Goal: Transaction & Acquisition: Purchase product/service

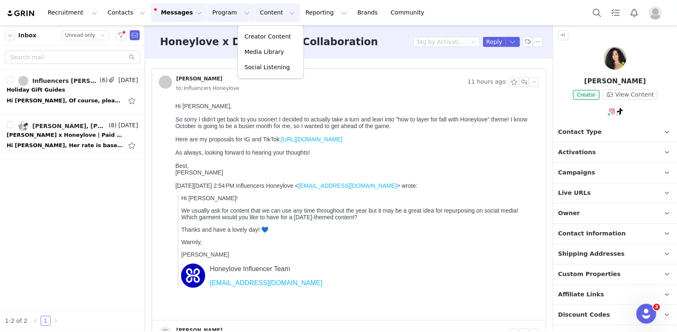
click at [226, 15] on button "Program Program" at bounding box center [230, 12] width 47 height 19
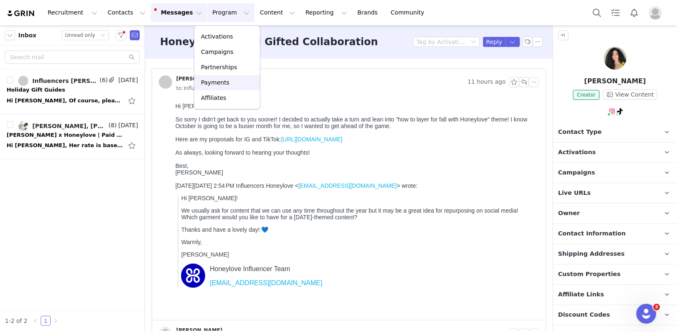
click at [227, 84] on div "Payments" at bounding box center [227, 82] width 56 height 9
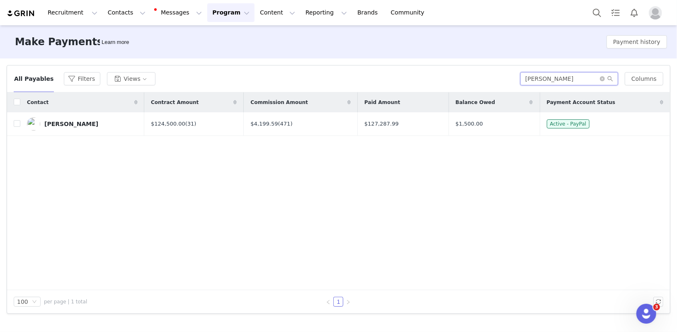
click at [555, 80] on input "drita" at bounding box center [569, 78] width 98 height 13
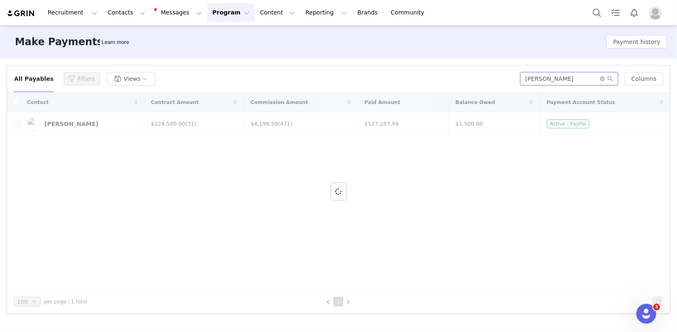
type input "heidi"
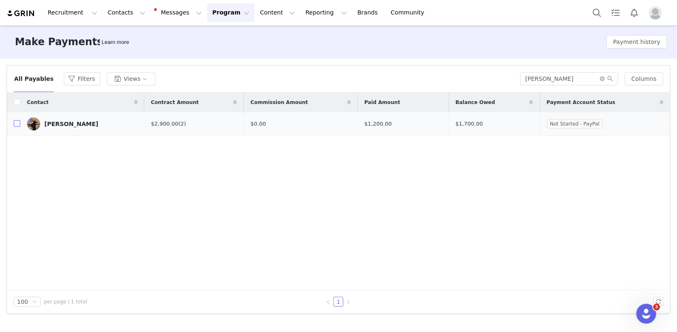
click at [19, 125] on input "checkbox" at bounding box center [17, 123] width 7 height 7
checkbox input "true"
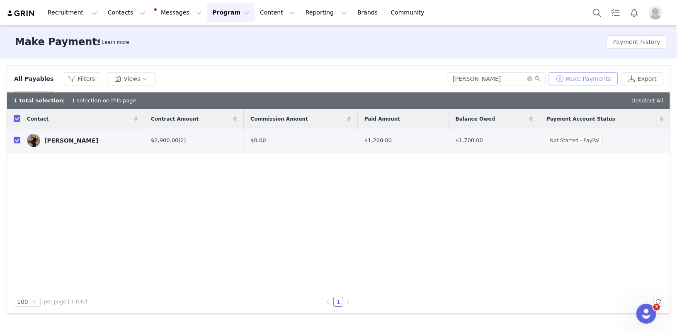
click at [594, 78] on button "Make Payments" at bounding box center [583, 78] width 69 height 13
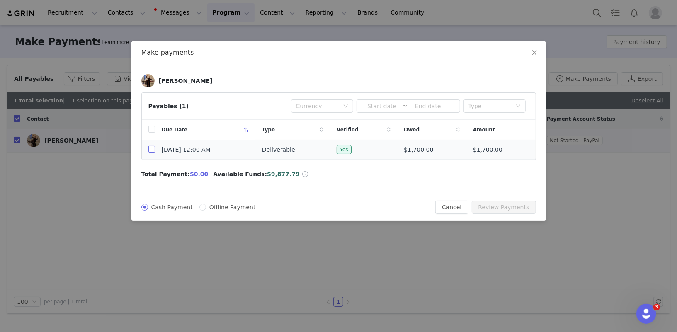
click at [151, 151] on input "checkbox" at bounding box center [151, 149] width 7 height 7
checkbox input "true"
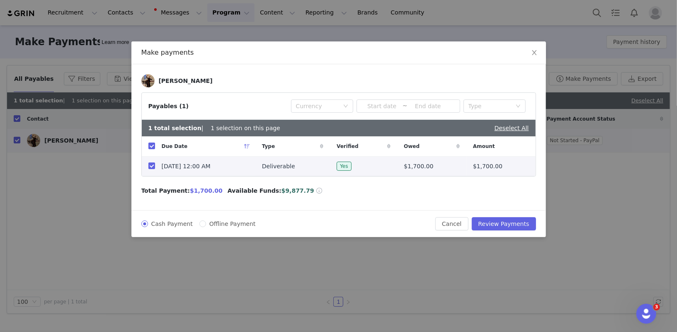
click at [213, 221] on span "Offline Payment" at bounding box center [232, 224] width 53 height 7
click at [206, 221] on input "Offline Payment" at bounding box center [202, 224] width 7 height 7
radio input "true"
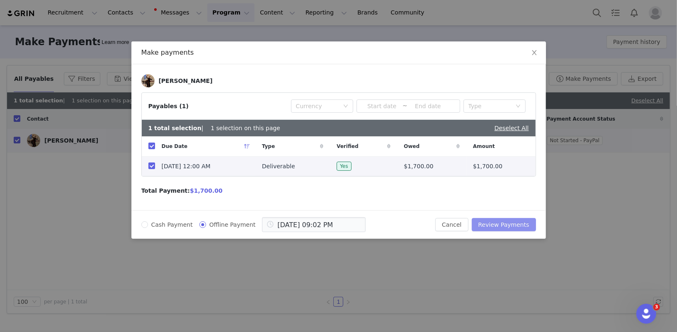
click at [523, 221] on button "Review Payments" at bounding box center [504, 224] width 64 height 13
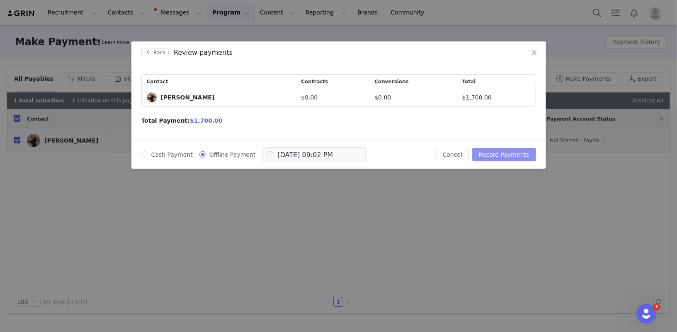
click at [511, 151] on button "Record Payments" at bounding box center [503, 154] width 63 height 13
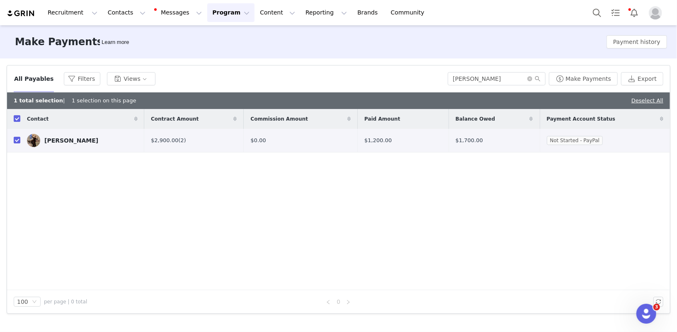
click at [503, 71] on div "All Payables Filters Views heidi Make Payments Export" at bounding box center [338, 79] width 663 height 27
click at [649, 101] on link "Deselect All" at bounding box center [648, 100] width 32 height 6
checkbox input "false"
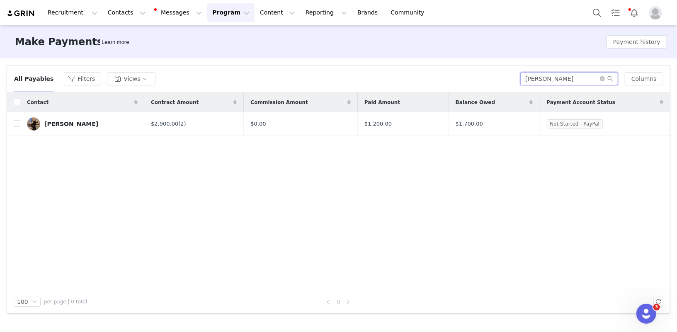
click at [550, 79] on input "heidi" at bounding box center [569, 78] width 98 height 13
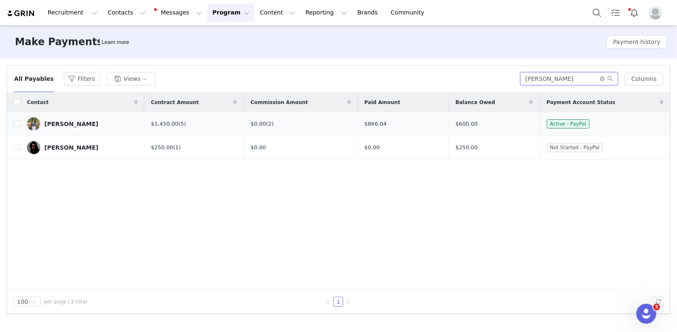
type input "sophia"
click at [54, 122] on div "Sophia Espinosa" at bounding box center [71, 124] width 54 height 7
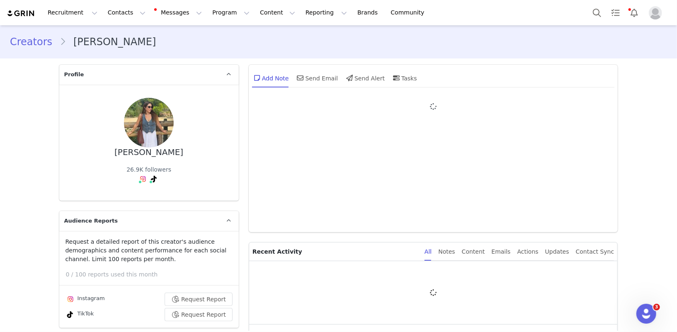
type input "+1 (United States)"
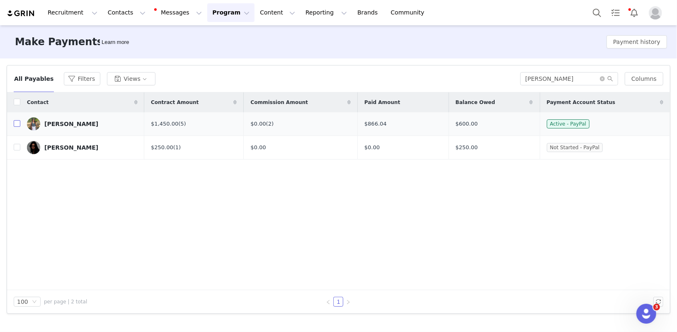
click at [15, 125] on input "checkbox" at bounding box center [17, 123] width 7 height 7
checkbox input "true"
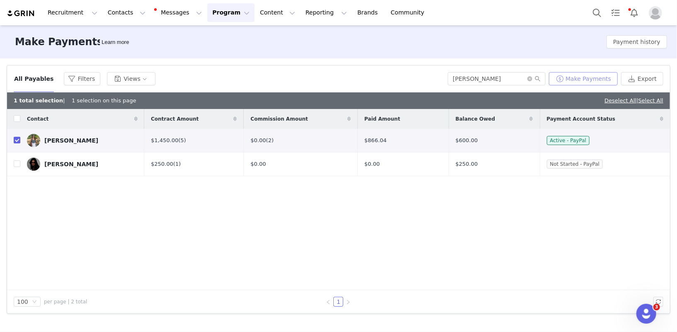
click at [574, 78] on button "Make Payments" at bounding box center [583, 78] width 69 height 13
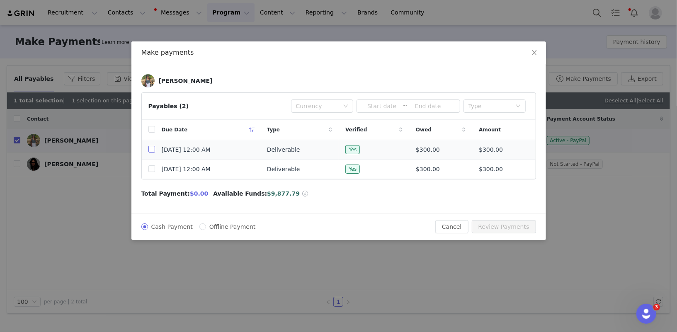
click at [152, 148] on input "checkbox" at bounding box center [151, 149] width 7 height 7
checkbox input "true"
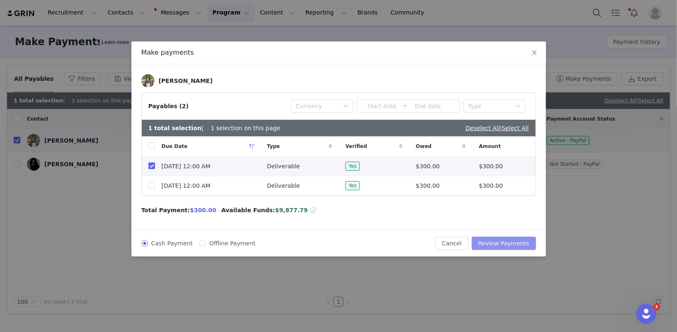
click at [508, 240] on button "Review Payments" at bounding box center [504, 243] width 64 height 13
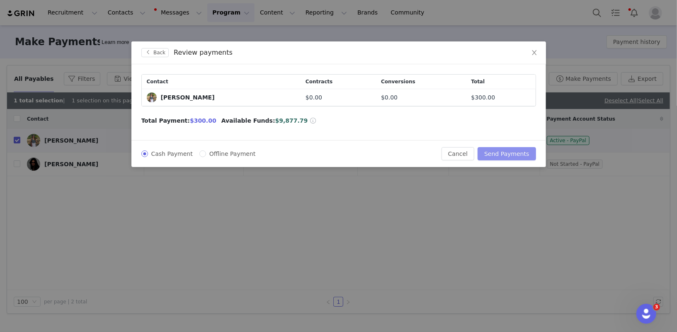
click at [512, 153] on button "Send Payments" at bounding box center [507, 153] width 58 height 13
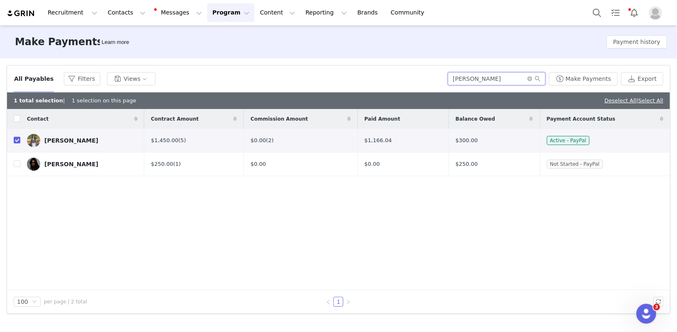
click at [487, 78] on input "sophia" at bounding box center [497, 78] width 98 height 13
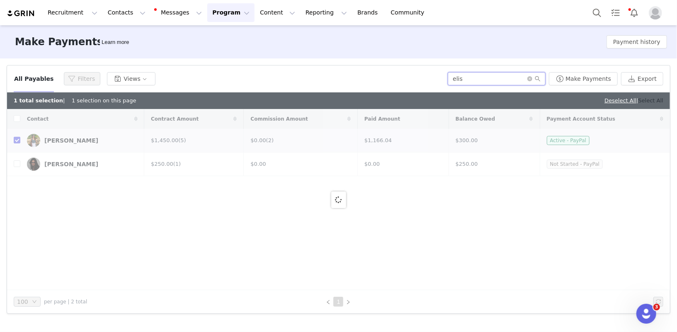
type input "elis"
click at [651, 100] on link "Select All" at bounding box center [651, 100] width 25 height 6
checkbox input "true"
click at [648, 101] on link "Deselect All" at bounding box center [648, 100] width 32 height 6
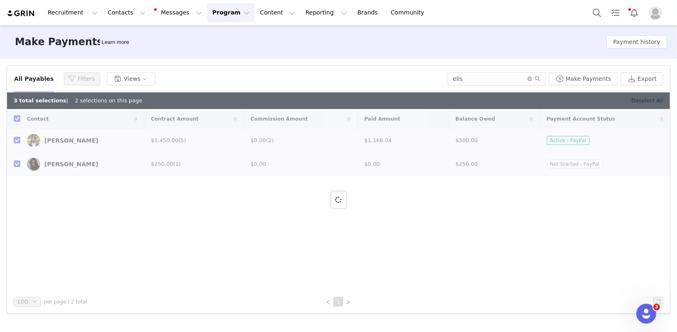
checkbox input "false"
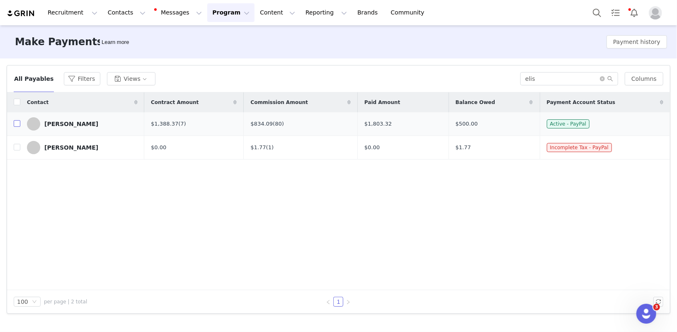
click at [16, 124] on input "checkbox" at bounding box center [17, 123] width 7 height 7
checkbox input "true"
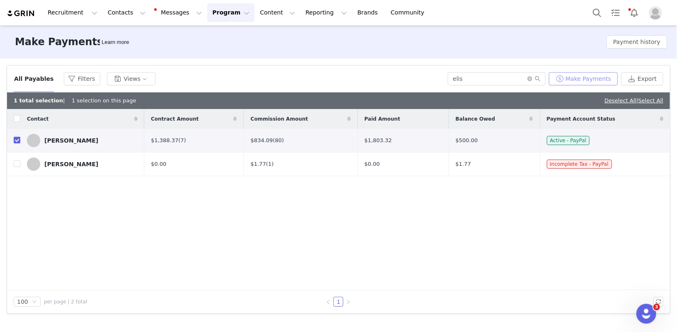
click at [585, 81] on button "Make Payments" at bounding box center [583, 78] width 69 height 13
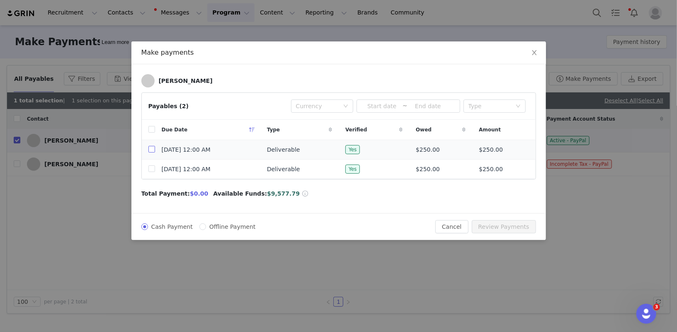
click at [151, 148] on input "checkbox" at bounding box center [151, 149] width 7 height 7
checkbox input "true"
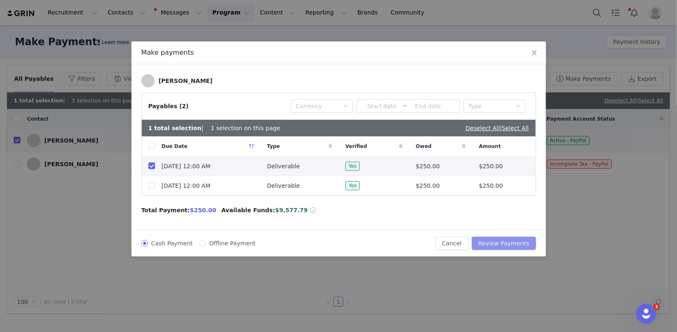
click at [504, 238] on button "Review Payments" at bounding box center [504, 243] width 64 height 13
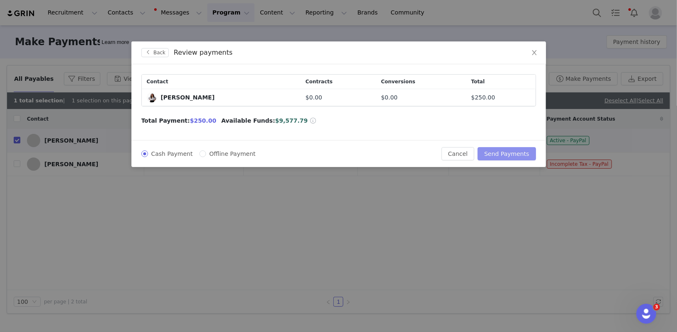
click at [504, 153] on button "Send Payments" at bounding box center [507, 153] width 58 height 13
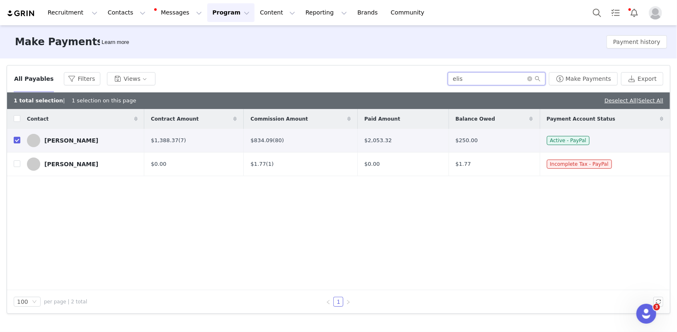
click at [477, 85] on input "elis" at bounding box center [497, 78] width 98 height 13
type input "amanda"
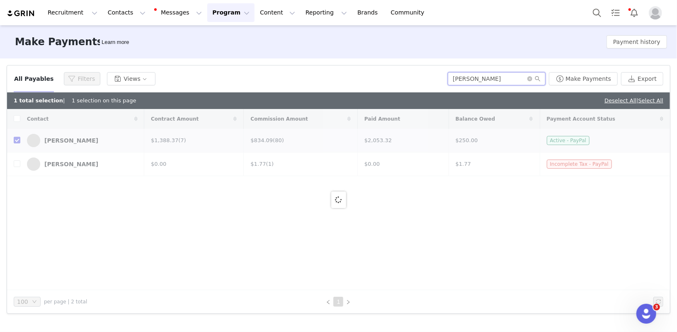
checkbox input "false"
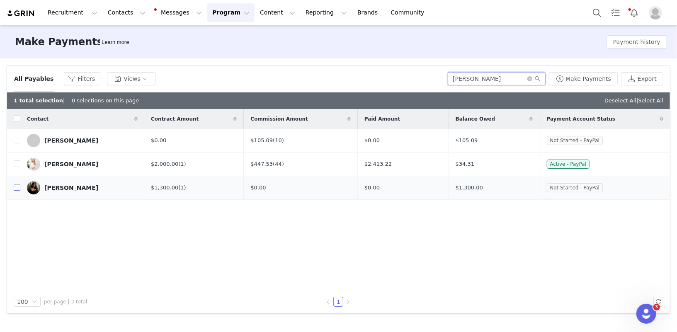
type input "amanda"
click at [17, 188] on input "checkbox" at bounding box center [17, 187] width 7 height 7
checkbox input "true"
click at [608, 104] on div "Deselect All | Select All" at bounding box center [634, 101] width 59 height 8
click at [586, 78] on button "Make Payments" at bounding box center [583, 78] width 69 height 13
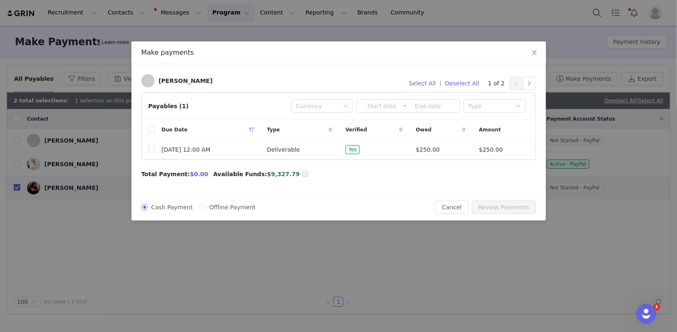
click at [229, 209] on span "Offline Payment" at bounding box center [232, 207] width 53 height 7
click at [206, 209] on input "Offline Payment" at bounding box center [202, 207] width 7 height 7
radio input "true"
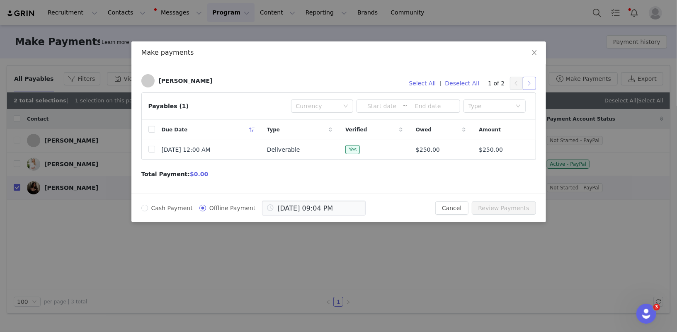
click at [532, 81] on button "button" at bounding box center [529, 83] width 13 height 13
click at [150, 148] on input "checkbox" at bounding box center [151, 149] width 7 height 7
checkbox input "true"
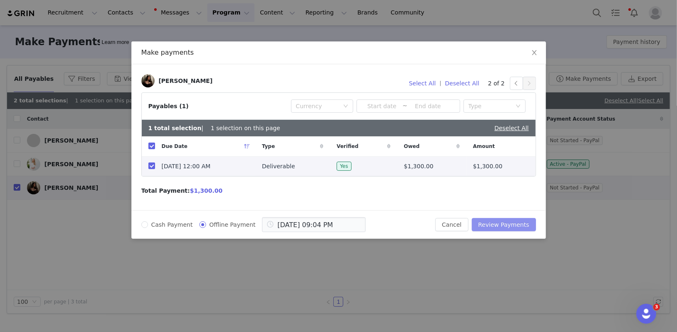
click at [509, 223] on button "Review Payments" at bounding box center [504, 224] width 64 height 13
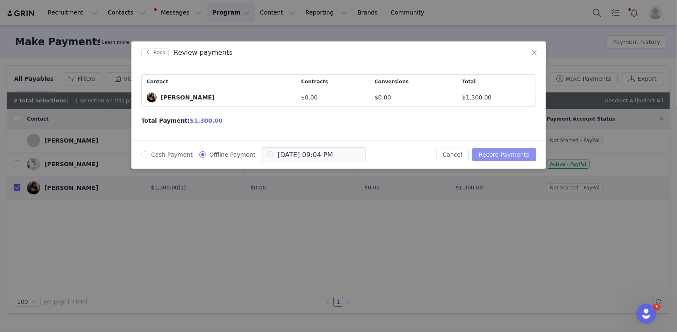
click at [507, 154] on button "Record Payments" at bounding box center [503, 154] width 63 height 13
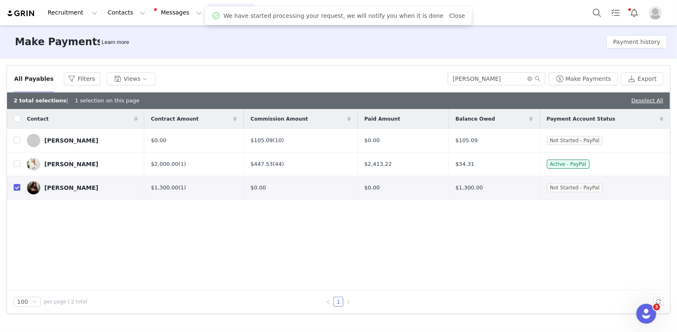
click at [610, 101] on div "2 total selections | 1 selection on this page Deselect All" at bounding box center [338, 100] width 663 height 17
click at [642, 100] on link "Deselect All" at bounding box center [648, 100] width 32 height 6
checkbox input "false"
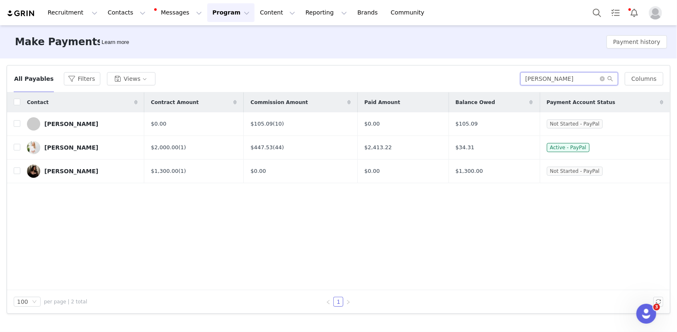
click at [558, 78] on input "amanda" at bounding box center [569, 78] width 98 height 13
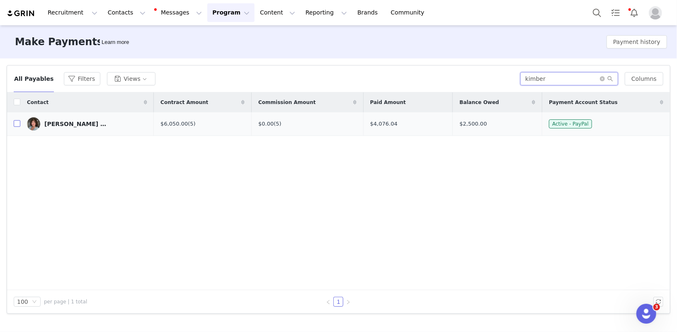
type input "kimber"
click at [18, 123] on input "checkbox" at bounding box center [17, 123] width 7 height 7
checkbox input "true"
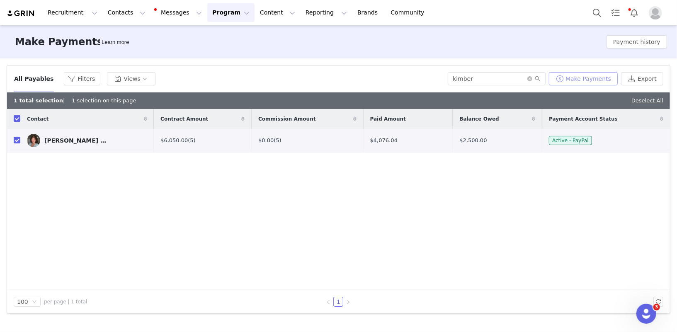
click at [588, 77] on button "Make Payments" at bounding box center [583, 78] width 69 height 13
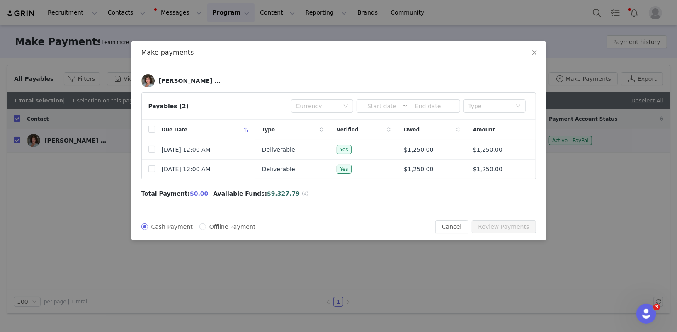
click at [239, 224] on span "Offline Payment" at bounding box center [232, 227] width 53 height 7
click at [206, 224] on input "Offline Payment" at bounding box center [202, 227] width 7 height 7
radio input "true"
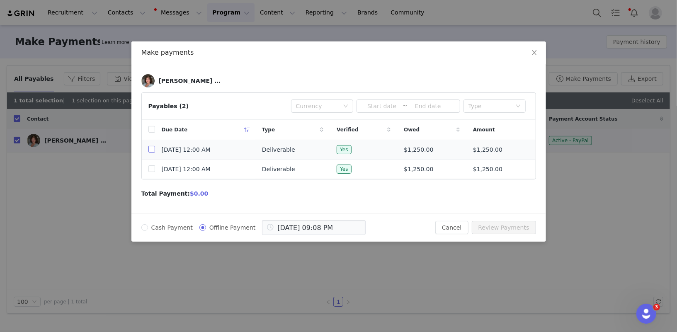
click at [151, 147] on input "checkbox" at bounding box center [151, 149] width 7 height 7
checkbox input "true"
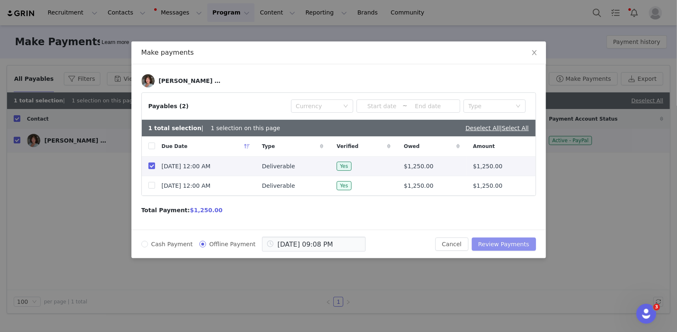
click at [504, 239] on button "Review Payments" at bounding box center [504, 244] width 64 height 13
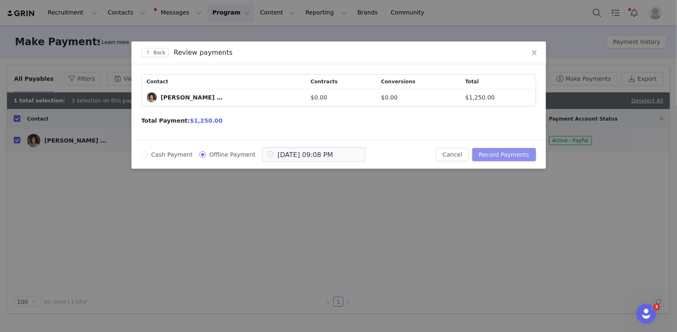
click at [505, 154] on button "Record Payments" at bounding box center [503, 154] width 63 height 13
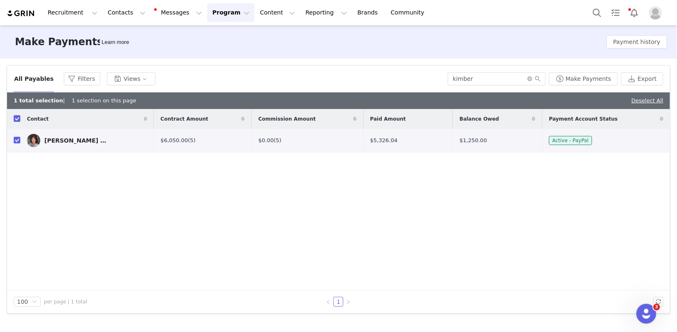
click at [648, 103] on div "Deselect All" at bounding box center [648, 101] width 32 height 8
click at [643, 99] on link "Deselect All" at bounding box center [648, 100] width 32 height 6
checkbox input "false"
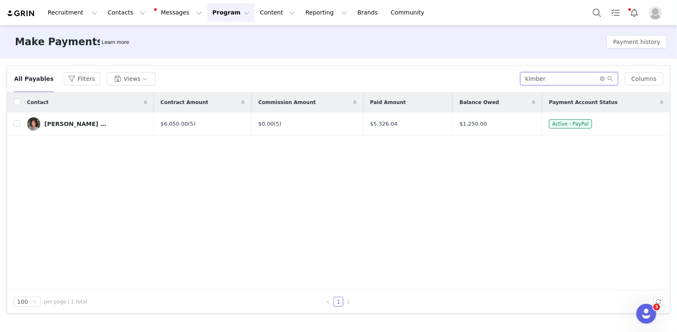
click at [548, 79] on input "kimber" at bounding box center [569, 78] width 98 height 13
type input "vasant"
click at [17, 126] on input "checkbox" at bounding box center [17, 123] width 7 height 7
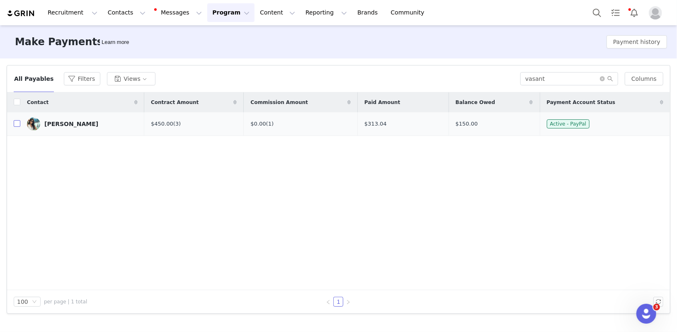
checkbox input "true"
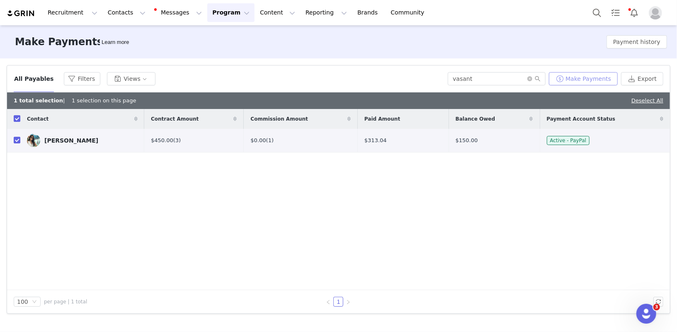
click at [587, 80] on button "Make Payments" at bounding box center [583, 78] width 69 height 13
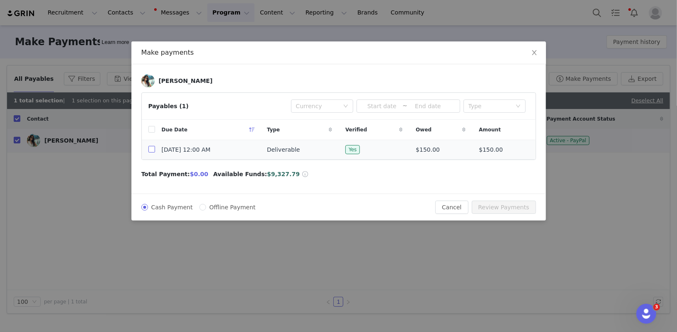
click at [152, 149] on input "checkbox" at bounding box center [151, 149] width 7 height 7
checkbox input "true"
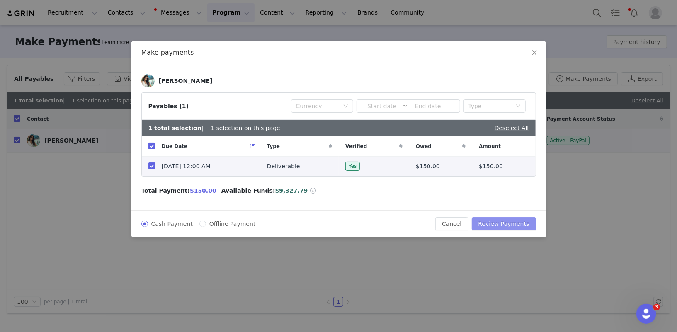
click at [506, 223] on button "Review Payments" at bounding box center [504, 223] width 64 height 13
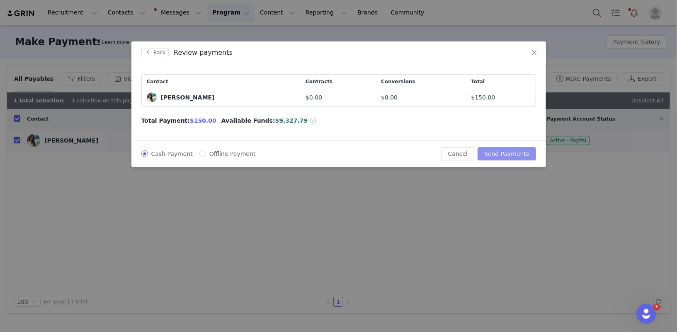
click at [507, 153] on button "Send Payments" at bounding box center [507, 153] width 58 height 13
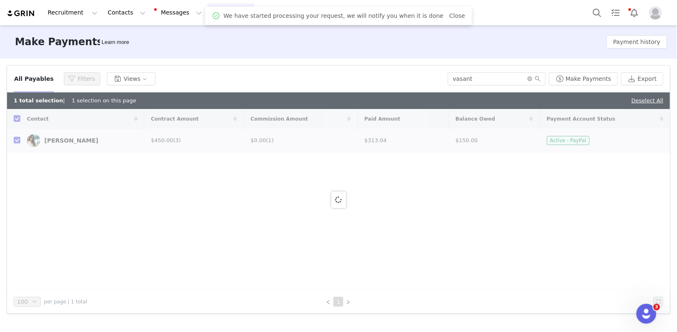
checkbox input "false"
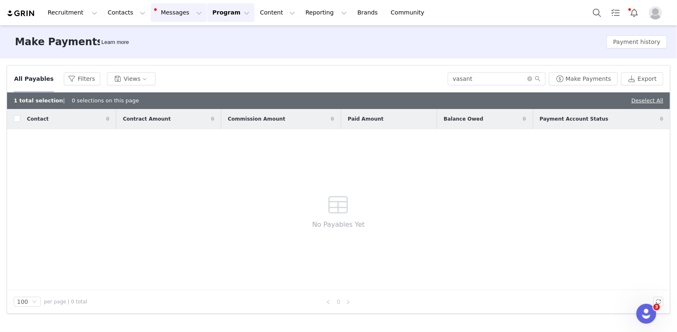
click at [173, 16] on button "Messages Messages" at bounding box center [179, 12] width 56 height 19
click at [162, 56] on link "Inbox 55" at bounding box center [175, 51] width 66 height 15
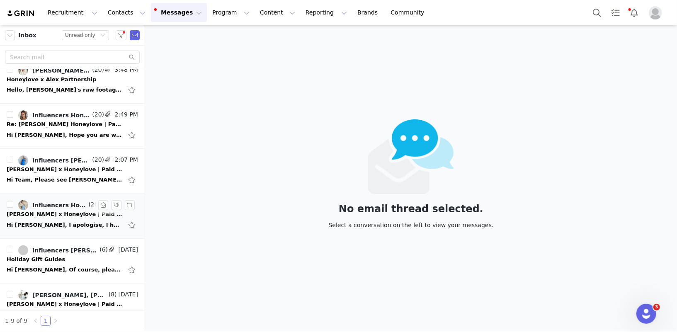
scroll to position [138, 0]
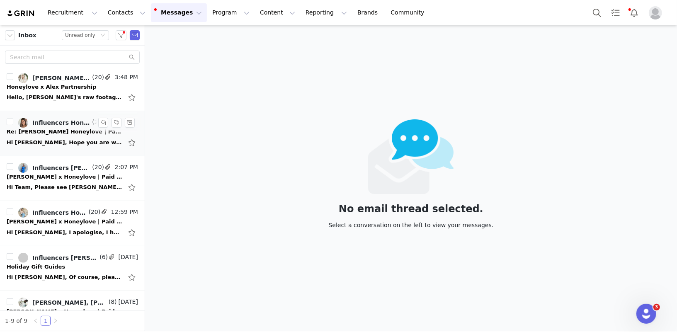
click at [61, 136] on div "Hi Diana, Hope you are well, Please see Jessie's content below for approval: ht…" at bounding box center [72, 142] width 131 height 13
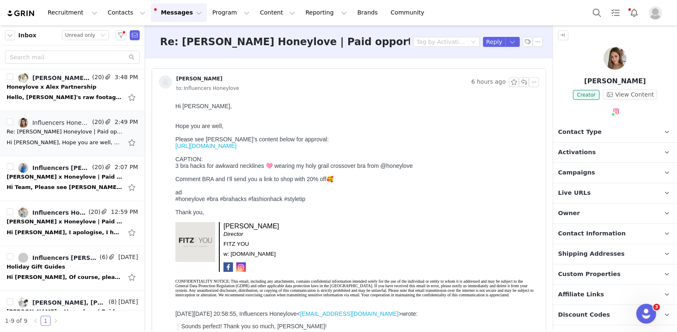
scroll to position [0, 0]
click at [104, 120] on button "button" at bounding box center [103, 123] width 10 height 10
click at [260, 15] on button "Content Content" at bounding box center [277, 12] width 45 height 19
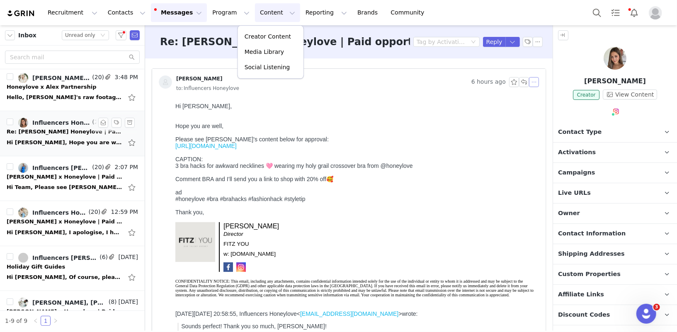
click at [533, 79] on button "button" at bounding box center [534, 82] width 10 height 10
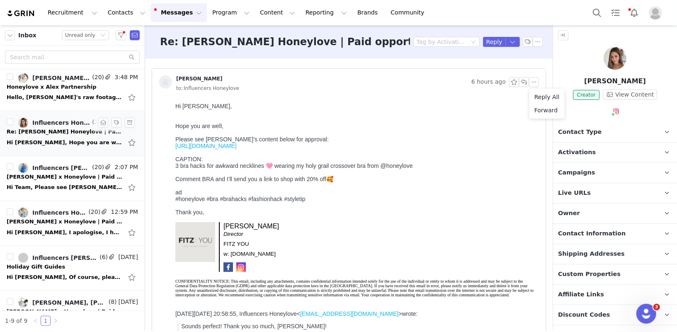
click at [537, 33] on div "Re: Jessie x Honeylove | Paid opportunity Tag by Activation Reply" at bounding box center [349, 41] width 408 height 33
click at [537, 38] on button "button" at bounding box center [538, 42] width 10 height 10
click at [542, 56] on li "Mark as unread" at bounding box center [560, 56] width 55 height 13
click at [264, 15] on button "Content Content" at bounding box center [277, 12] width 45 height 19
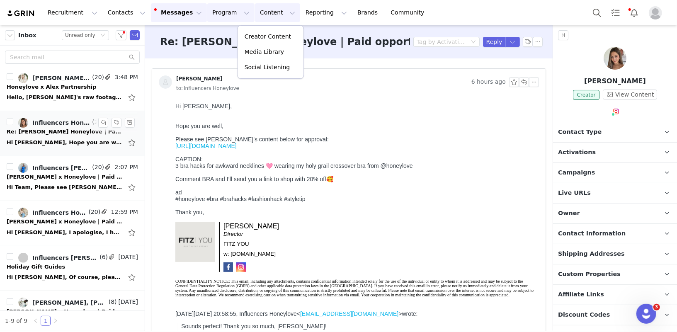
click at [223, 15] on button "Program Program" at bounding box center [230, 12] width 47 height 19
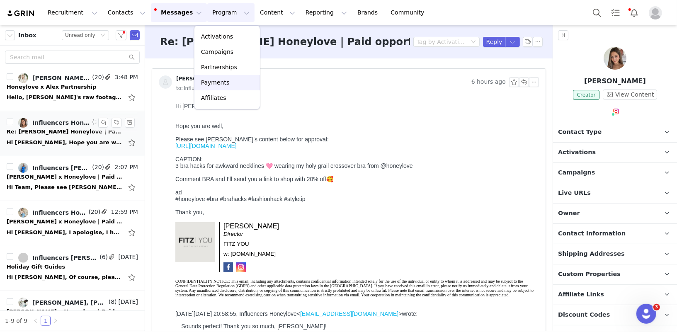
click at [224, 82] on p "Payments" at bounding box center [215, 82] width 29 height 9
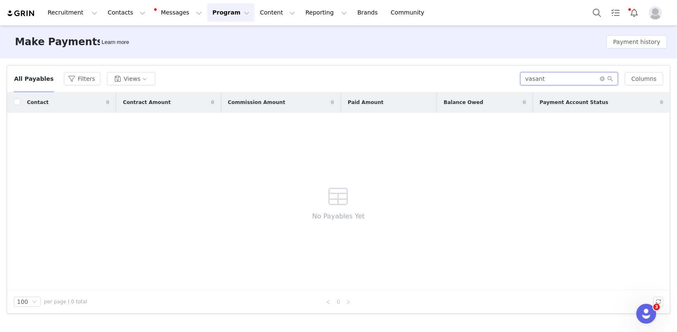
click at [559, 75] on input "vasant" at bounding box center [569, 78] width 98 height 13
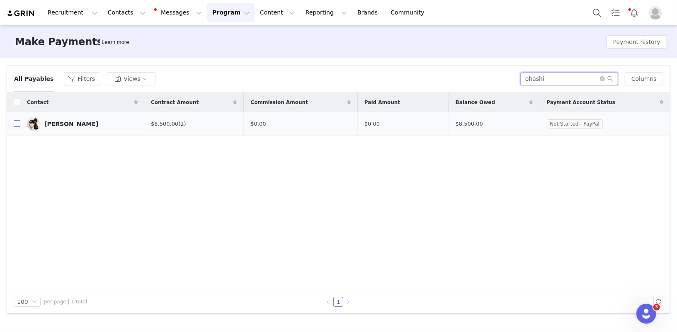
type input "ohashi"
click at [17, 123] on input "checkbox" at bounding box center [17, 123] width 7 height 7
checkbox input "true"
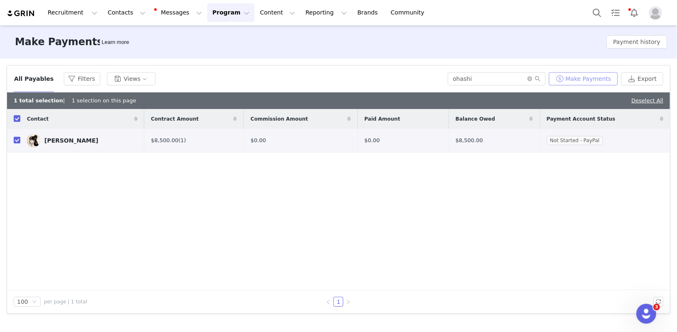
click at [576, 80] on button "Make Payments" at bounding box center [583, 78] width 69 height 13
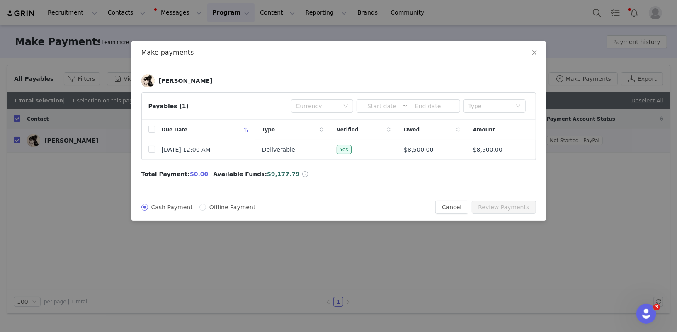
click at [231, 207] on span "Offline Payment" at bounding box center [232, 207] width 53 height 7
click at [206, 207] on input "Offline Payment" at bounding box center [202, 207] width 7 height 7
radio input "true"
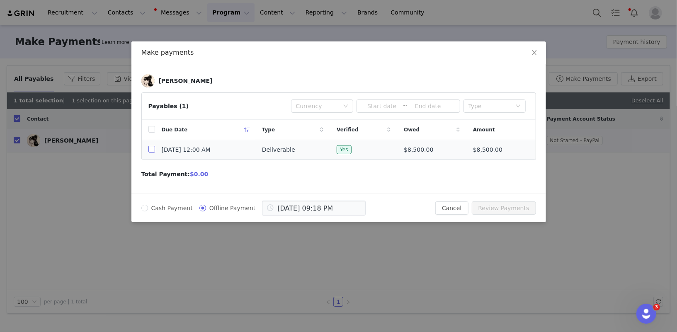
click at [151, 148] on input "checkbox" at bounding box center [151, 149] width 7 height 7
checkbox input "true"
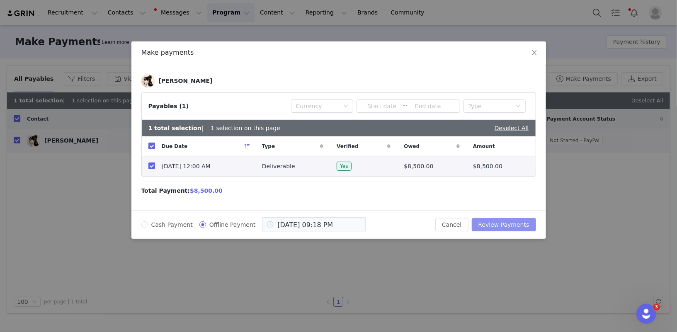
click at [510, 220] on button "Review Payments" at bounding box center [504, 224] width 64 height 13
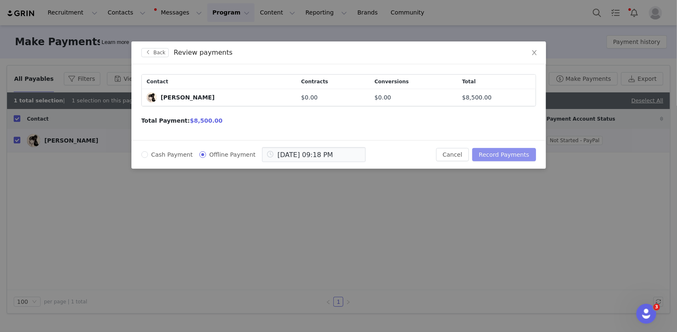
click at [504, 151] on button "Record Payments" at bounding box center [503, 154] width 63 height 13
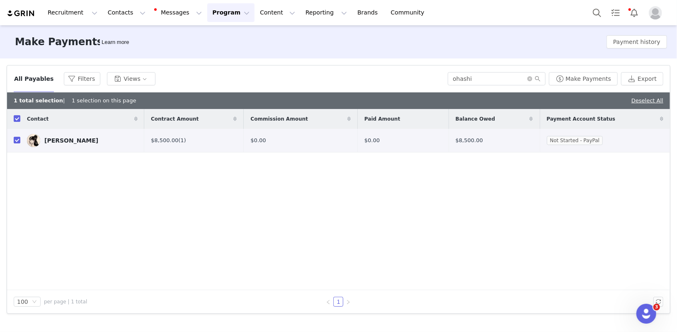
click at [63, 139] on div "Katelyn Ohashi" at bounding box center [71, 140] width 54 height 7
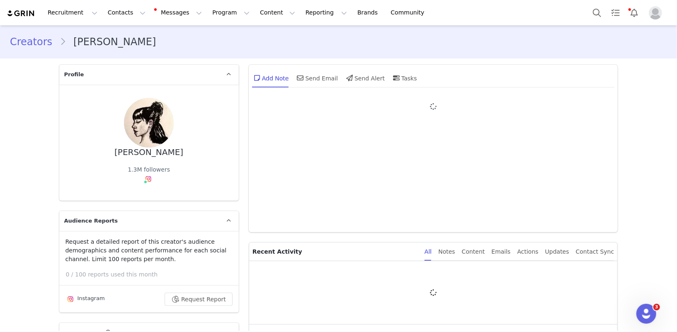
type input "+1 (United States)"
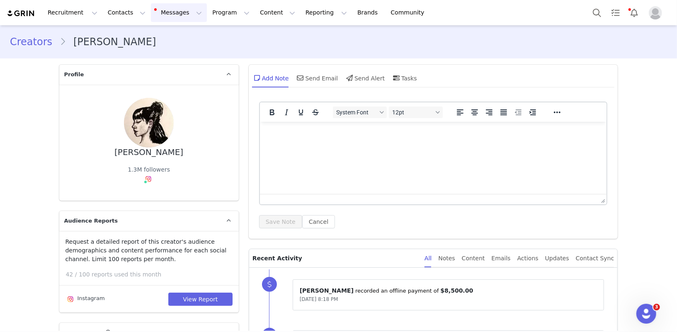
click at [175, 15] on button "Messages Messages" at bounding box center [179, 12] width 56 height 19
click at [173, 53] on p "55" at bounding box center [171, 52] width 5 height 6
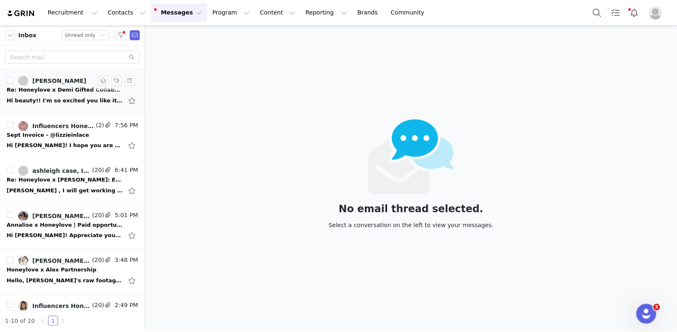
click at [61, 95] on div "Hi beauty!! I'm so excited you like it! I had a lot of fun with it!! I can abso…" at bounding box center [72, 100] width 131 height 13
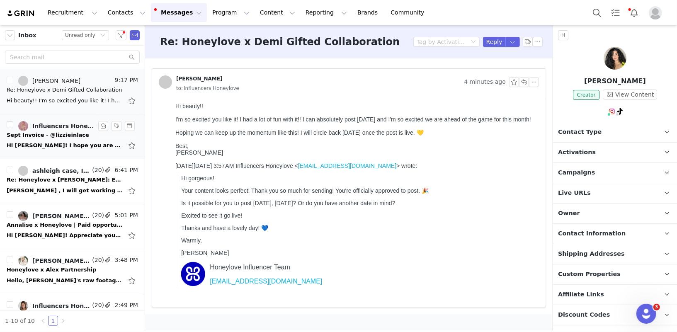
click at [47, 136] on div "Sept Invoice - @lizzieinlace" at bounding box center [48, 135] width 83 height 8
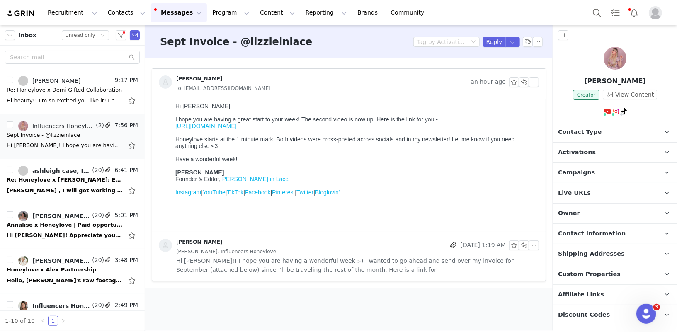
click at [292, 258] on span "Hi Diana!! I hope you are having a wonderful week :-) I wanted to go ahead and …" at bounding box center [357, 265] width 363 height 18
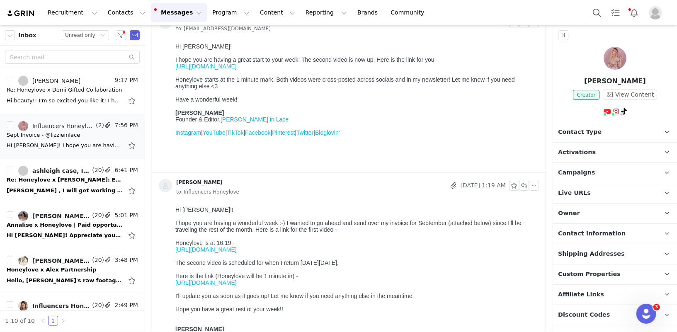
scroll to position [138, 0]
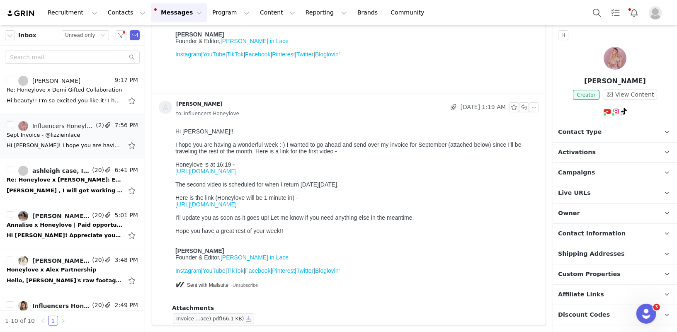
click at [248, 318] on button "button" at bounding box center [249, 319] width 10 height 10
drag, startPoint x: 264, startPoint y: 172, endPoint x: 174, endPoint y: 174, distance: 89.6
click at [174, 174] on html "Hi Diana!! I hope you are having a wonderful week :-) I wanted to go ahead and …" at bounding box center [355, 213] width 367 height 179
copy link "https://youtu.be/zFIO5dXdyTQ"
drag, startPoint x: 264, startPoint y: 208, endPoint x: 173, endPoint y: 210, distance: 91.7
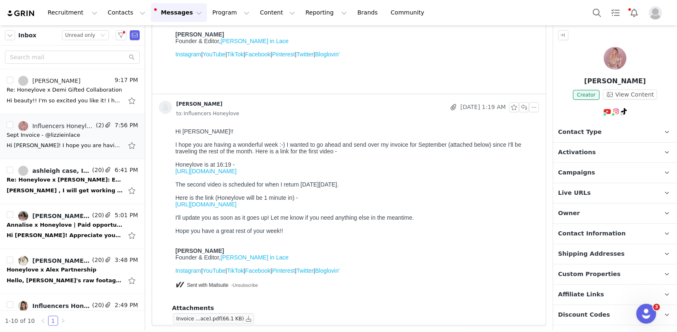
click at [172, 210] on html "Hi Diana!! I hope you are having a wonderful week :-) I wanted to go ahead and …" at bounding box center [355, 213] width 367 height 179
copy link "https://youtu.be/nrH7zdZB9IE"
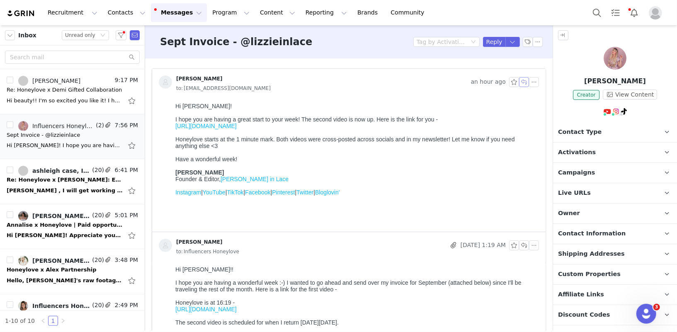
click at [525, 83] on button "button" at bounding box center [524, 82] width 10 height 10
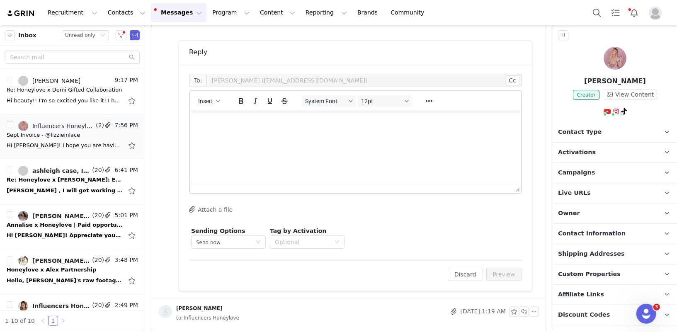
click at [253, 133] on html at bounding box center [355, 121] width 331 height 22
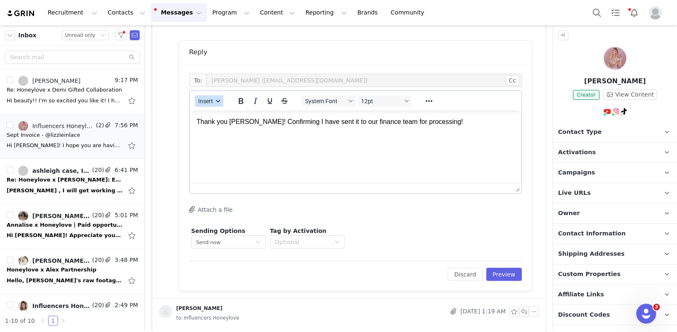
click at [200, 103] on span "Insert" at bounding box center [205, 101] width 15 height 7
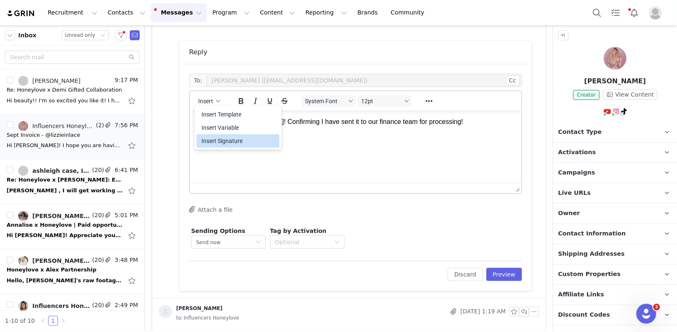
click at [238, 143] on div "Insert Signature" at bounding box center [239, 141] width 75 height 10
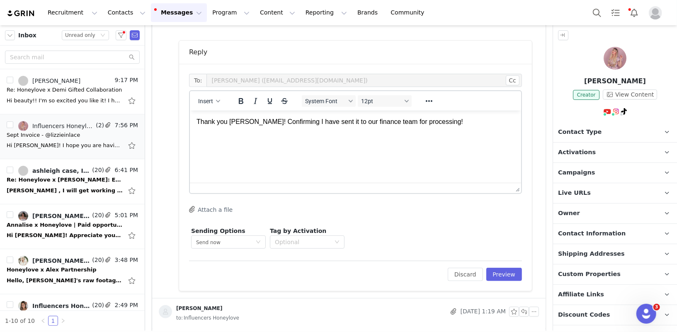
scroll to position [29, 0]
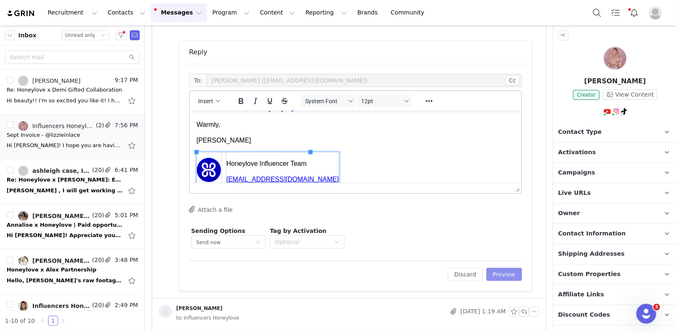
click at [517, 269] on button "Preview" at bounding box center [504, 274] width 36 height 13
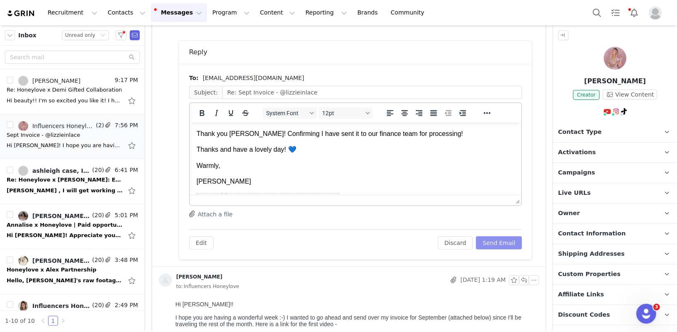
scroll to position [0, 0]
drag, startPoint x: 235, startPoint y: 151, endPoint x: 151, endPoint y: 150, distance: 83.8
click at [190, 150] on html "Thank you Lizzie! Confirming I have sent it to our finance team for processing!…" at bounding box center [355, 180] width 331 height 116
click at [499, 243] on button "Send Email" at bounding box center [499, 242] width 46 height 13
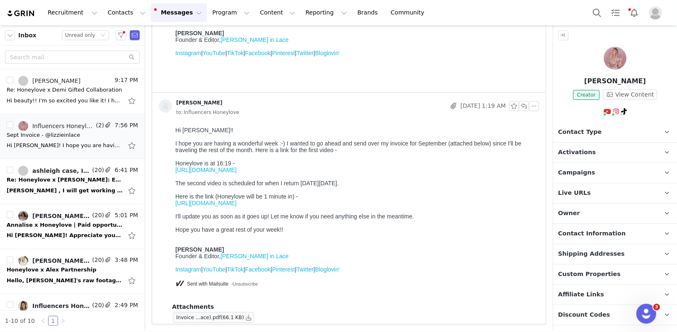
scroll to position [138, 0]
click at [602, 130] on link "@Lizzie in Lace" at bounding box center [612, 129] width 44 height 7
click at [261, 13] on button "Content Content" at bounding box center [277, 12] width 45 height 19
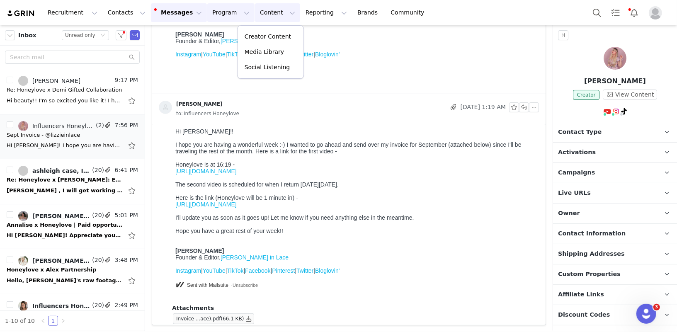
click at [222, 11] on button "Program Program" at bounding box center [230, 12] width 47 height 19
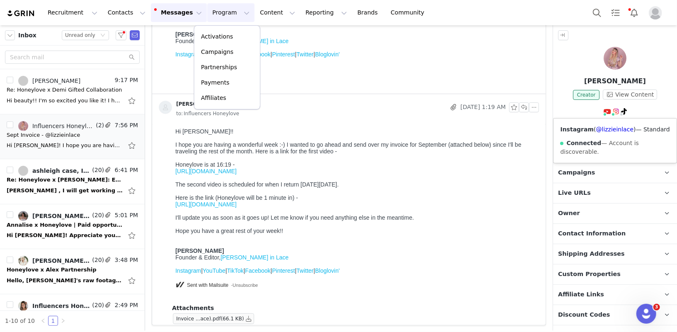
click at [586, 153] on span "— Account is discoverable." at bounding box center [599, 147] width 78 height 15
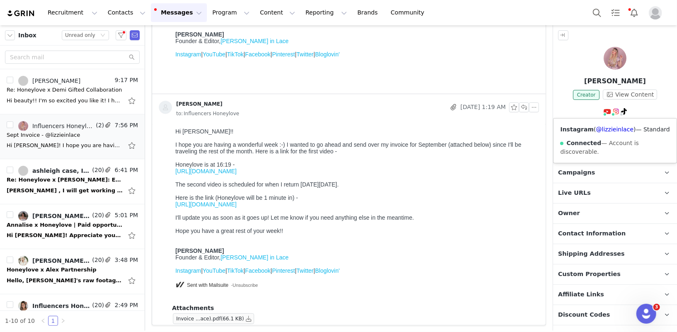
click at [522, 165] on div "Honeylove is at 16:19 -" at bounding box center [355, 164] width 360 height 7
click at [571, 148] on span "Activations" at bounding box center [577, 152] width 38 height 9
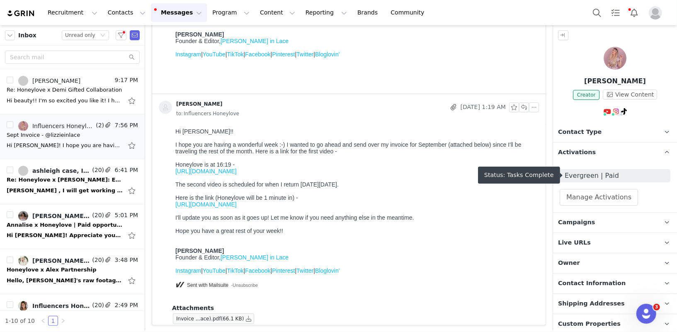
click at [583, 175] on span "Evergreen | Paid" at bounding box center [615, 176] width 101 height 10
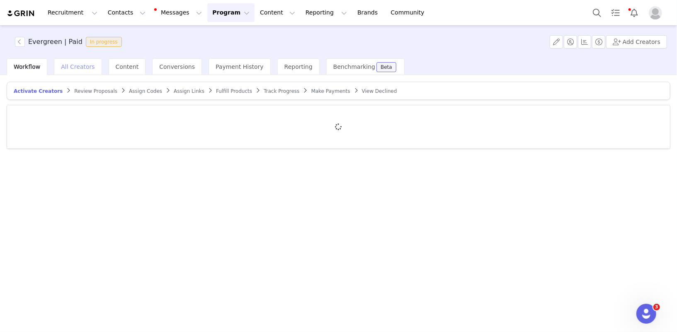
click at [74, 71] on div "All Creators" at bounding box center [78, 66] width 48 height 17
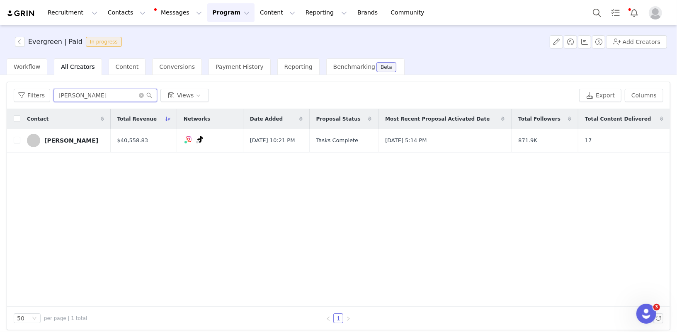
click at [97, 97] on input "sarah m" at bounding box center [105, 95] width 104 height 13
type input "lizzie"
click at [18, 137] on input "checkbox" at bounding box center [17, 140] width 7 height 7
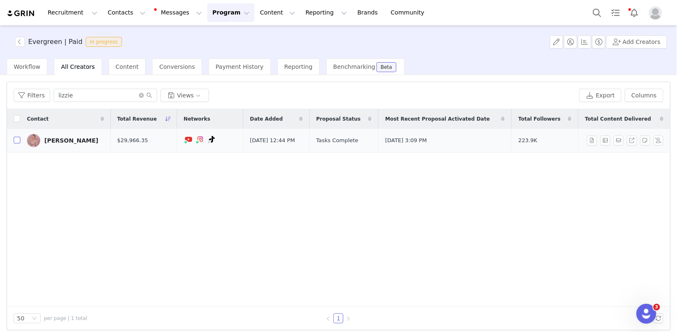
checkbox input "true"
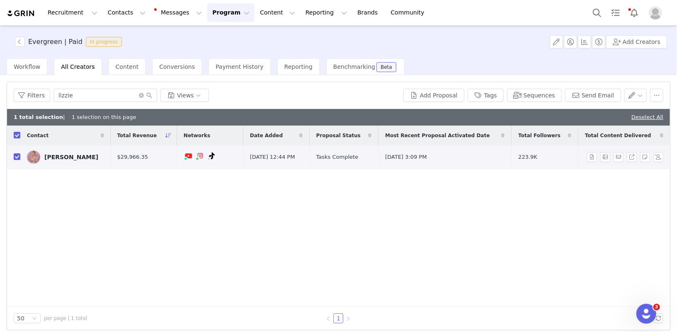
click at [84, 154] on div "Elizabeth Hugen" at bounding box center [71, 157] width 54 height 7
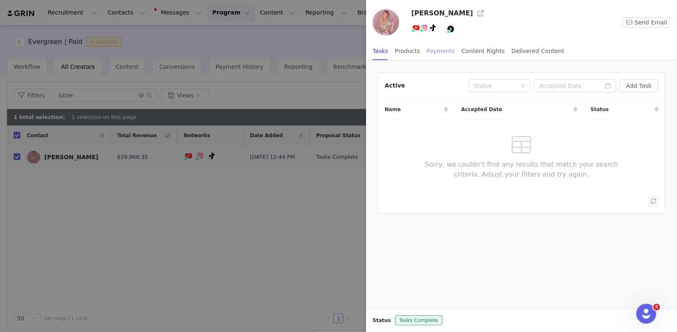
click at [440, 49] on div "Payments" at bounding box center [441, 51] width 29 height 19
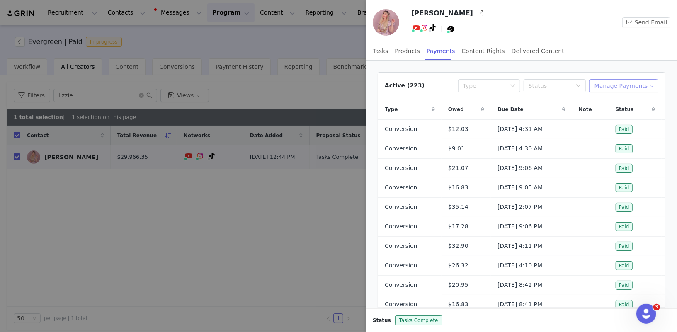
click at [634, 81] on button "Manage Payments" at bounding box center [623, 85] width 69 height 13
click at [620, 114] on span "Add Payable" at bounding box center [627, 114] width 36 height 9
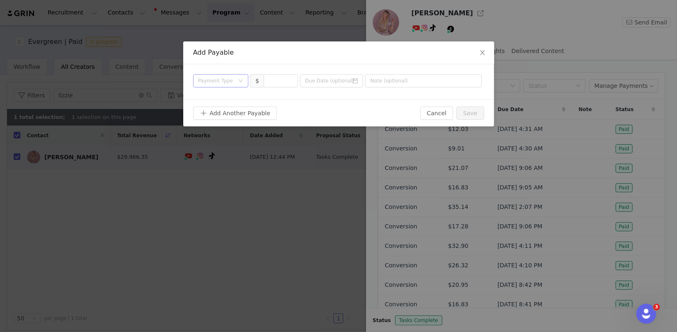
click at [231, 80] on div "Payment Type" at bounding box center [216, 81] width 36 height 8
click at [226, 123] on li "Deliverable" at bounding box center [221, 123] width 56 height 13
click at [286, 78] on input at bounding box center [281, 81] width 34 height 12
type input "2"
type input "1,000"
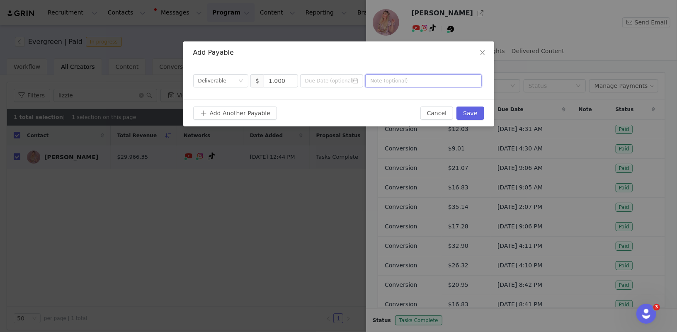
click at [396, 81] on input "text" at bounding box center [423, 80] width 117 height 13
type input "2 YT Posts"
click at [339, 80] on input at bounding box center [331, 80] width 63 height 13
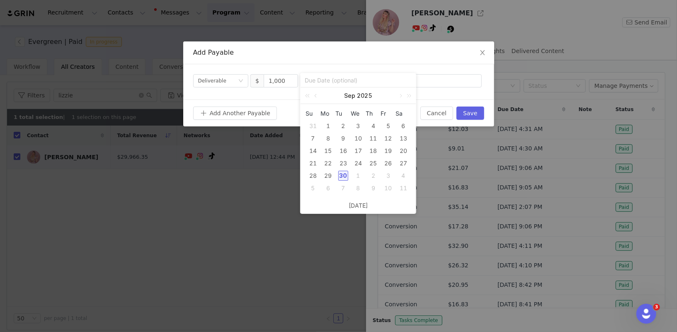
click at [342, 172] on div "30" at bounding box center [343, 176] width 10 height 10
type input "2025-09-30"
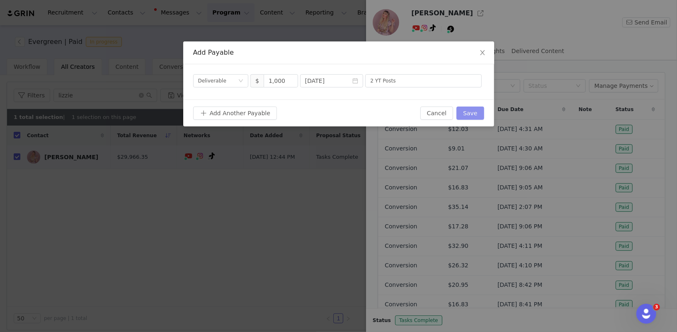
click at [466, 114] on button "Save" at bounding box center [470, 113] width 27 height 13
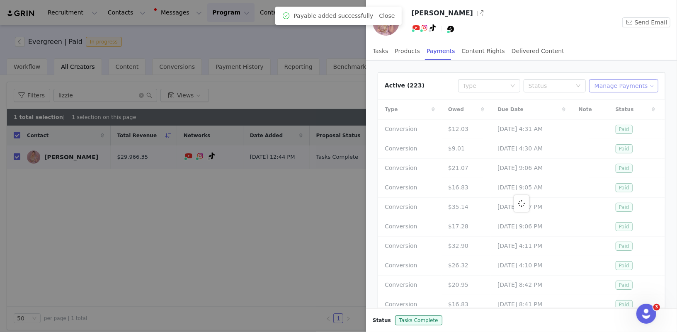
click at [631, 87] on button "Manage Payments" at bounding box center [623, 85] width 69 height 13
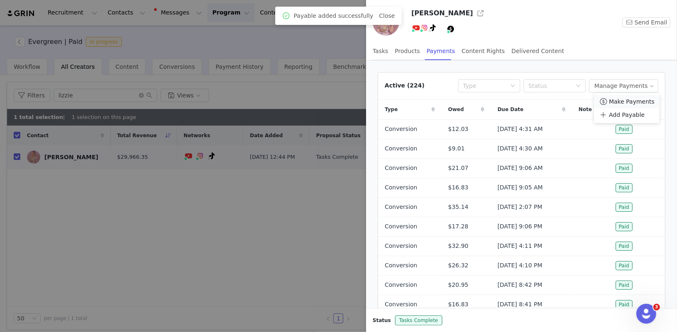
click at [630, 99] on span "Make Payments" at bounding box center [632, 101] width 46 height 9
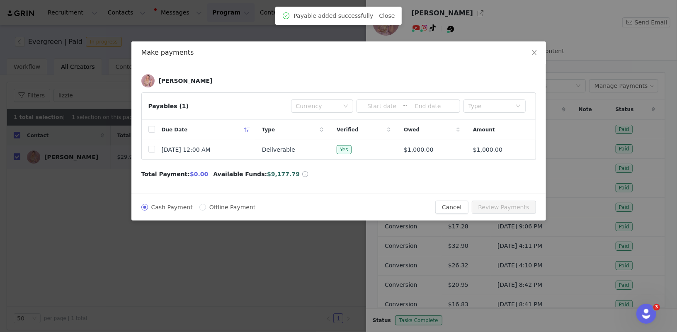
click at [245, 207] on span "Offline Payment" at bounding box center [232, 207] width 53 height 7
click at [206, 207] on input "Offline Payment" at bounding box center [202, 207] width 7 height 7
radio input "true"
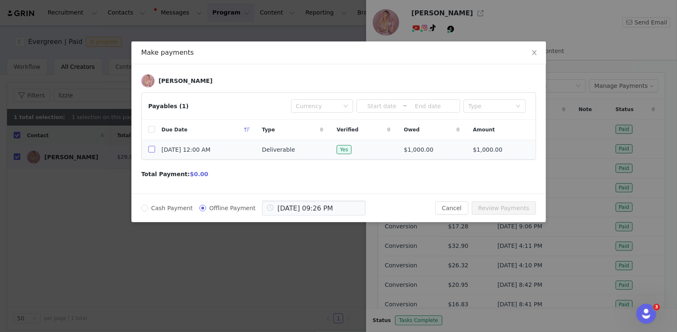
click at [154, 148] on input "checkbox" at bounding box center [151, 149] width 7 height 7
checkbox input "true"
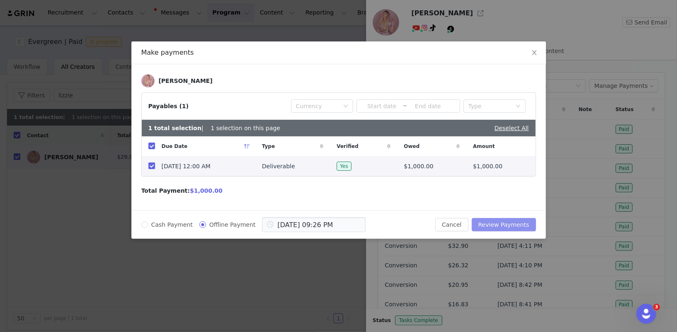
click at [509, 222] on button "Review Payments" at bounding box center [504, 224] width 64 height 13
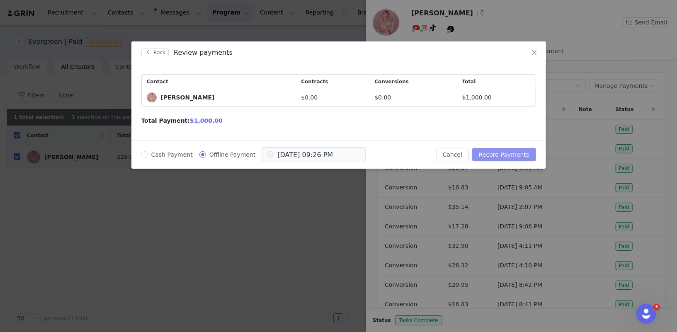
click at [508, 151] on button "Record Payments" at bounding box center [503, 154] width 63 height 13
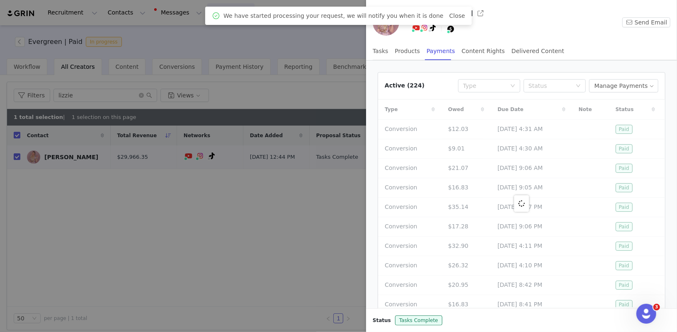
click at [221, 119] on div at bounding box center [338, 166] width 677 height 332
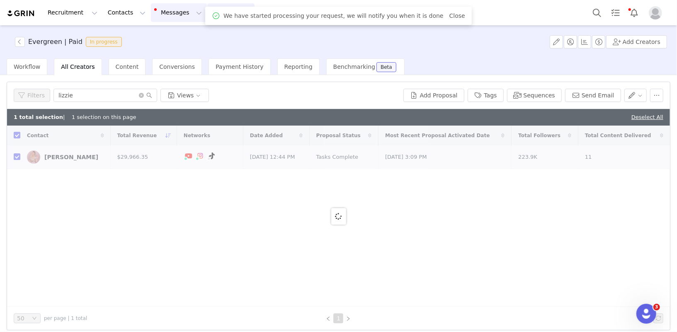
click at [171, 15] on button "Messages Messages" at bounding box center [179, 12] width 56 height 19
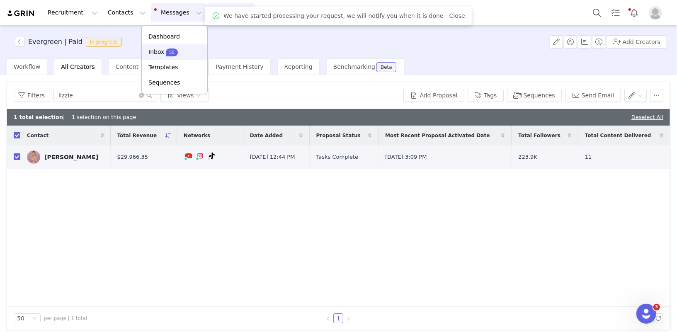
click at [174, 50] on span "55" at bounding box center [172, 53] width 12 height 8
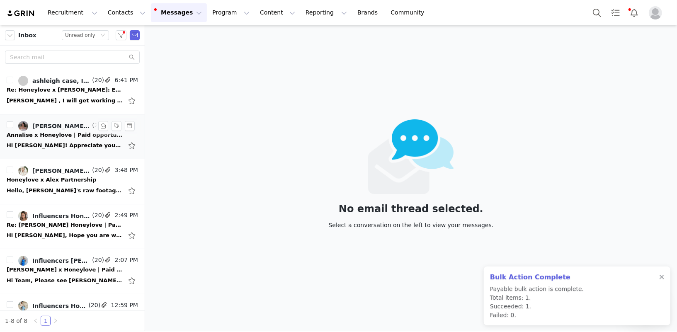
click at [60, 129] on link "Annalise Stewart, Annalise Stewart, Influencers Honeylove, Jackie O'Keefe, Jord…" at bounding box center [54, 126] width 72 height 10
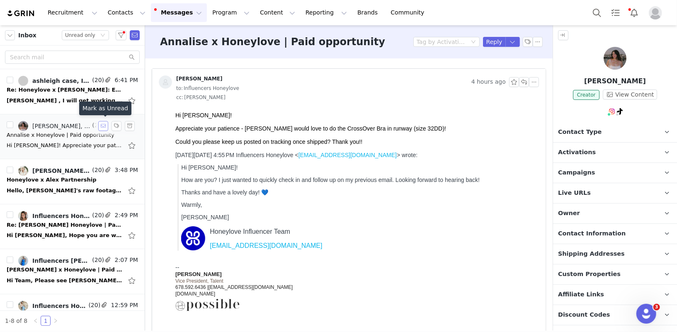
click at [104, 125] on button "button" at bounding box center [103, 126] width 10 height 10
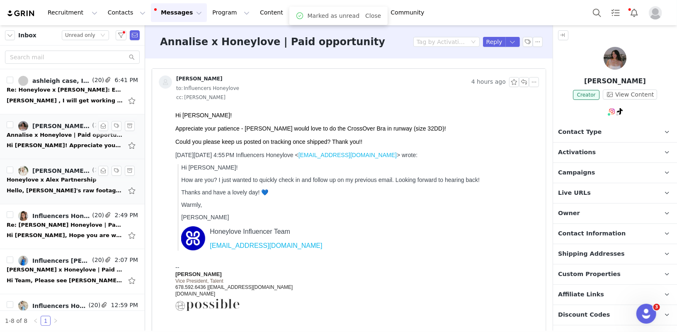
click at [73, 178] on div "Honeylove x Alex Partnership" at bounding box center [52, 180] width 90 height 8
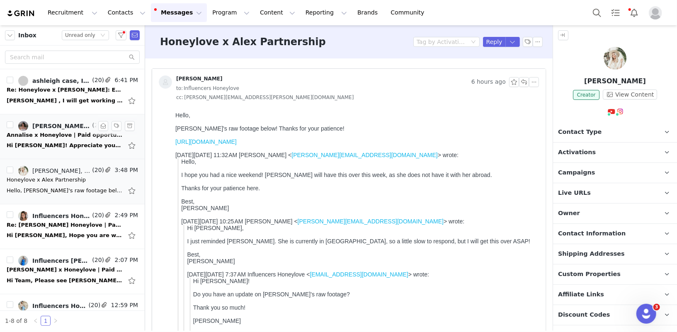
click at [236, 141] on link "https://wetransfer.com/downloads/1c7a5c12de08f135c50010fe7a533f5e20250930065527…" at bounding box center [205, 141] width 61 height 7
click at [526, 82] on button "button" at bounding box center [524, 82] width 10 height 10
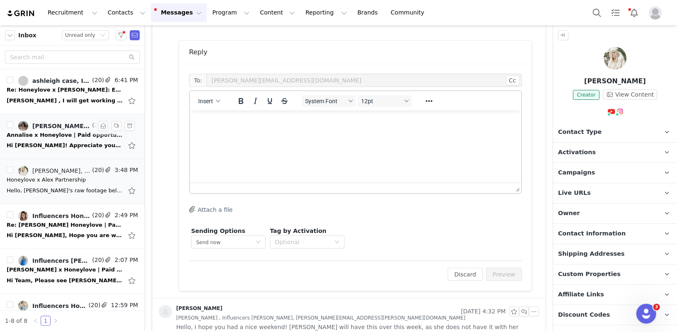
click at [256, 133] on html at bounding box center [355, 121] width 331 height 22
click at [209, 100] on span "Insert" at bounding box center [205, 101] width 15 height 7
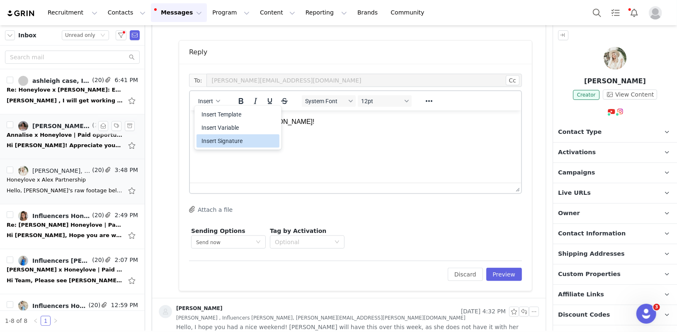
click at [223, 141] on div "Insert Signature" at bounding box center [239, 141] width 75 height 10
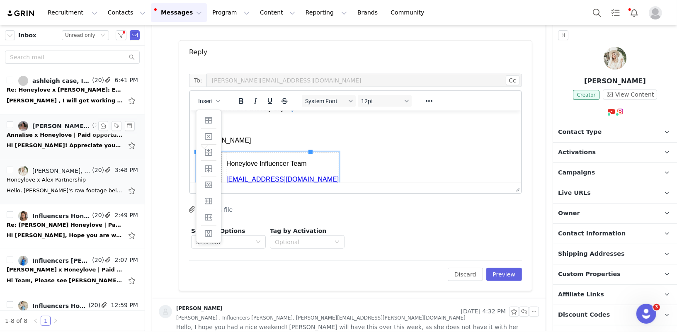
click at [274, 136] on p "Diana" at bounding box center [355, 140] width 318 height 9
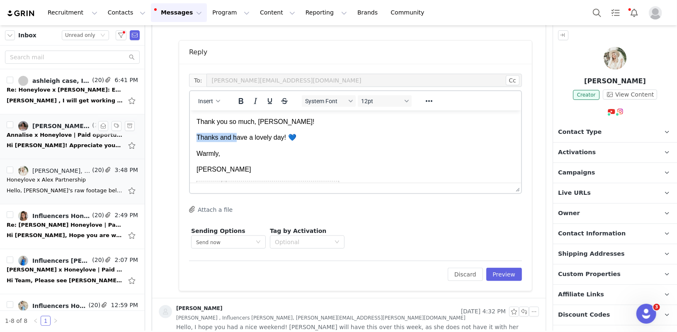
drag, startPoint x: 236, startPoint y: 136, endPoint x: 130, endPoint y: 135, distance: 105.3
click at [190, 135] on html "Thank you so much, Samantha! Thanks and have a lovely day! 💙 Warmly, Diana Hone…" at bounding box center [355, 168] width 331 height 116
click at [507, 269] on button "Preview" at bounding box center [504, 274] width 36 height 13
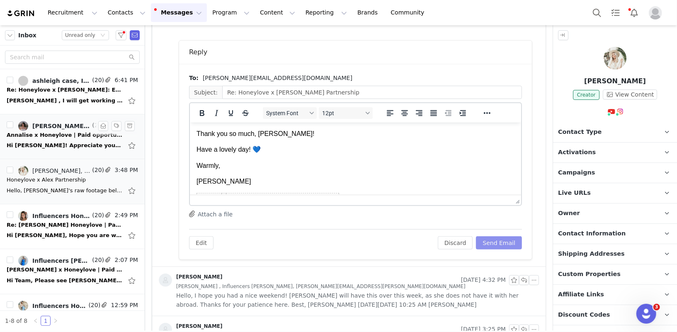
click at [503, 238] on button "Send Email" at bounding box center [499, 242] width 46 height 13
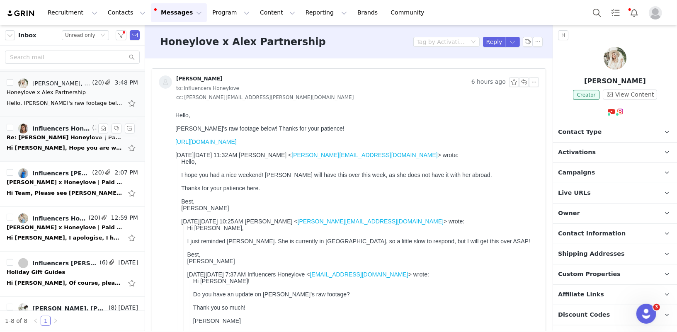
scroll to position [90, 0]
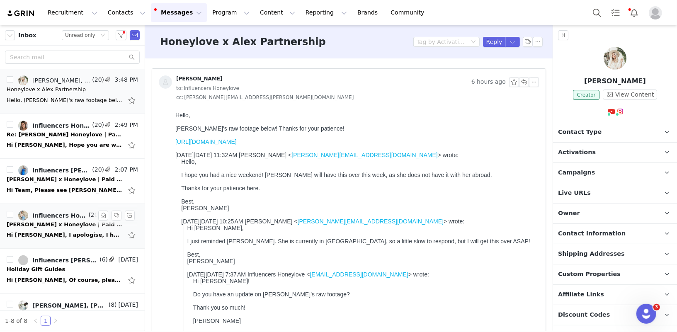
click at [50, 231] on div "Hi Diana, I apologise, I had relayed this back to the team already so not sure …" at bounding box center [65, 235] width 116 height 8
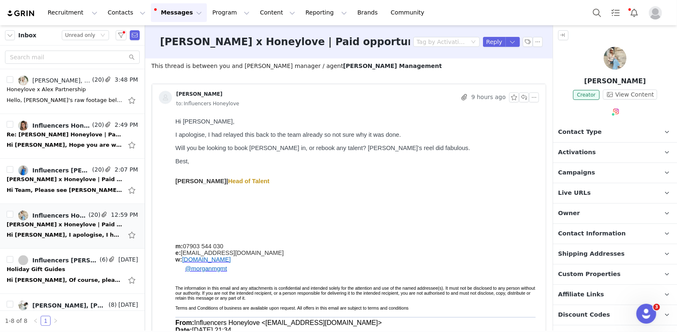
scroll to position [0, 0]
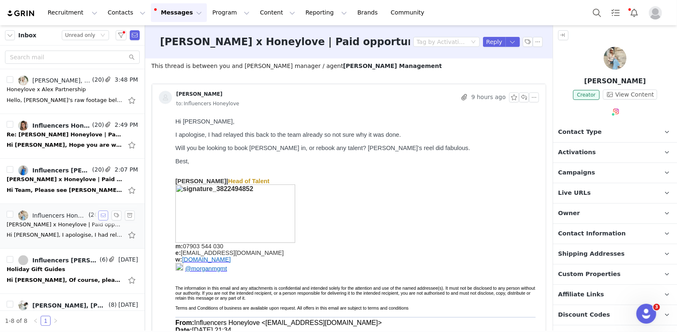
click at [101, 214] on button "button" at bounding box center [103, 216] width 10 height 10
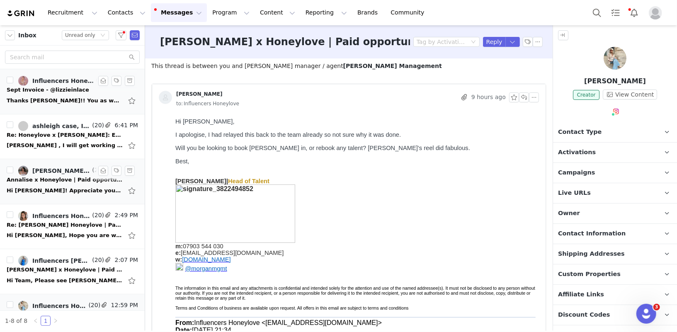
click at [68, 94] on div "Thanks Diana!! You as well <3 Elizabeth Hugen Founder & Editor, Lizzie in Lace …" at bounding box center [72, 100] width 131 height 13
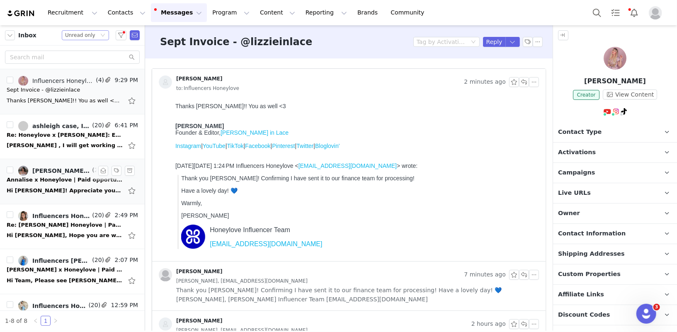
click at [77, 37] on div "Unread only" at bounding box center [80, 35] width 30 height 9
click at [78, 46] on li "All threads" at bounding box center [85, 50] width 47 height 13
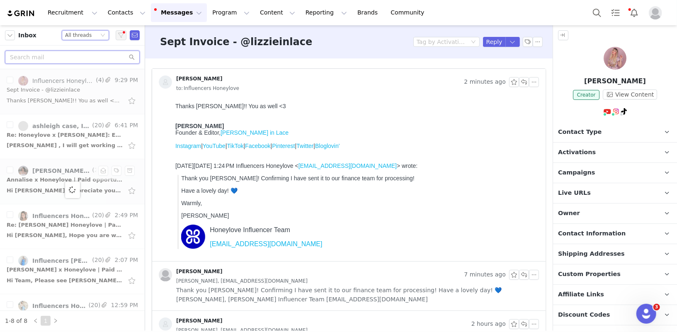
click at [61, 58] on input "text" at bounding box center [72, 57] width 135 height 13
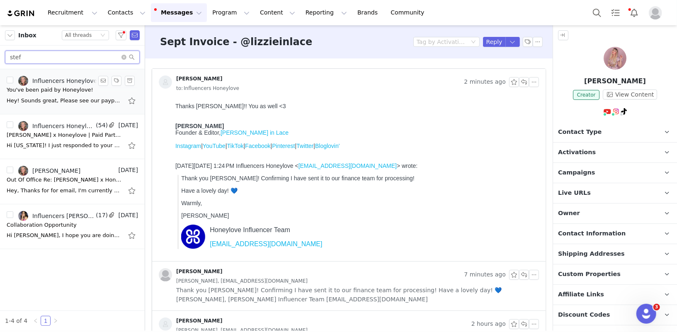
type input "stef"
click at [65, 85] on link "Influencers Honeylove, Georgia Dean" at bounding box center [62, 81] width 89 height 10
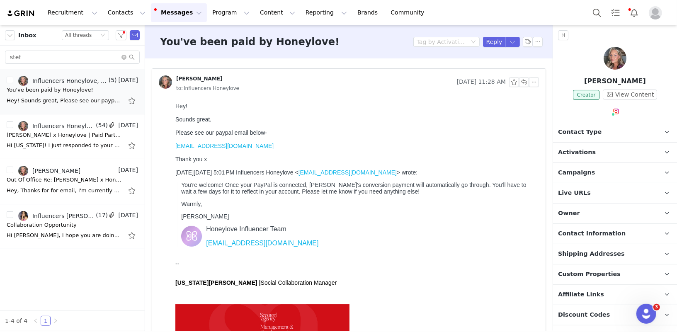
scroll to position [92, 0]
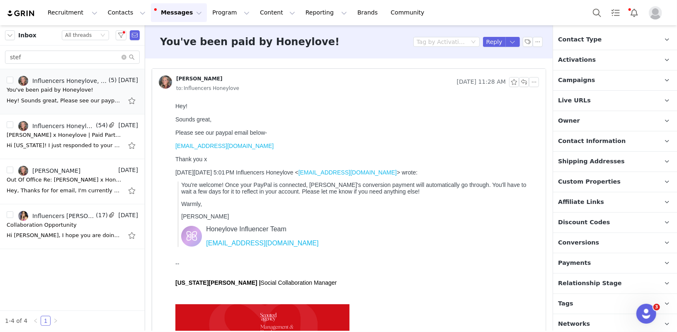
click at [582, 238] on span "Conversions" at bounding box center [578, 242] width 41 height 9
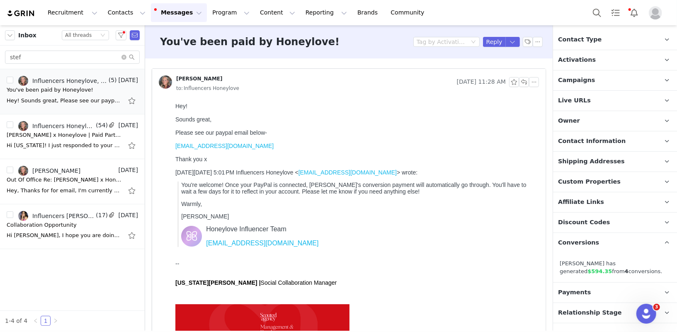
scroll to position [0, 0]
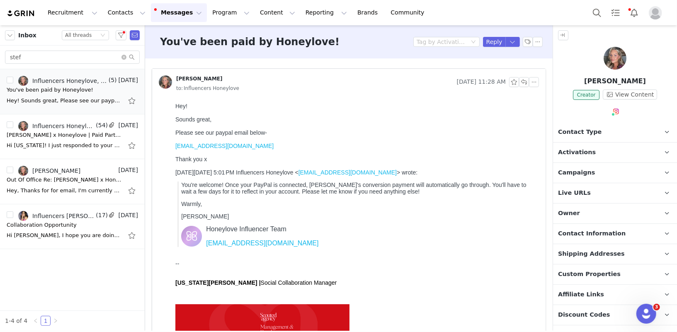
drag, startPoint x: 644, startPoint y: 81, endPoint x: 592, endPoint y: 82, distance: 51.8
click at [592, 82] on p "Stefanie Wright" at bounding box center [615, 81] width 124 height 10
copy p "Stefanie Wright"
click at [615, 54] on img at bounding box center [615, 58] width 23 height 23
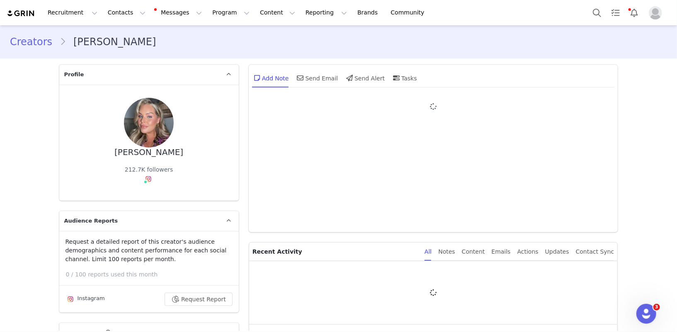
type input "+1 (United States)"
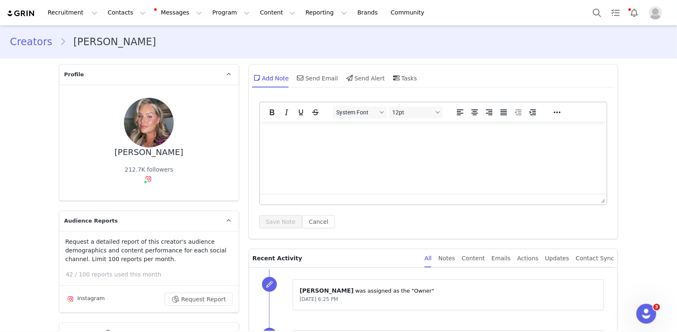
click at [147, 196] on link "@steffis_style" at bounding box center [148, 196] width 40 height 7
click at [188, 302] on button "Request Report" at bounding box center [199, 299] width 68 height 13
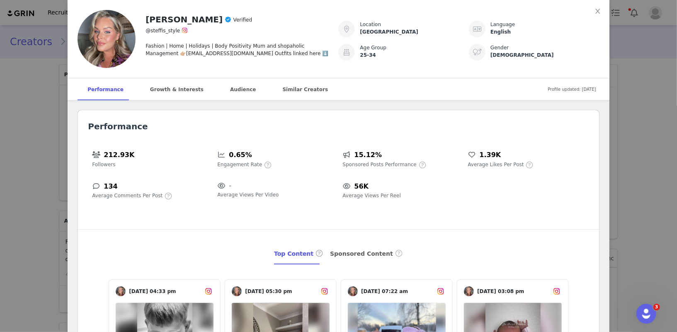
click at [615, 144] on div "stefanie wright Verified @steffis_style Fashion | Home | Holidays | Body Positi…" at bounding box center [338, 166] width 677 height 332
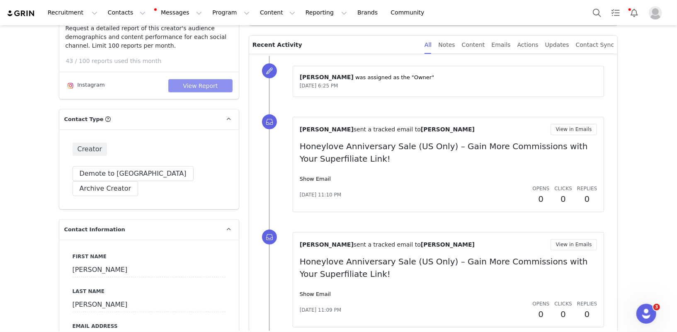
scroll to position [156, 0]
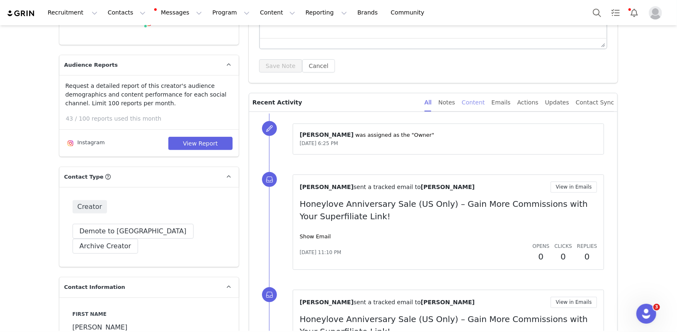
click at [485, 97] on div "Content" at bounding box center [473, 102] width 23 height 19
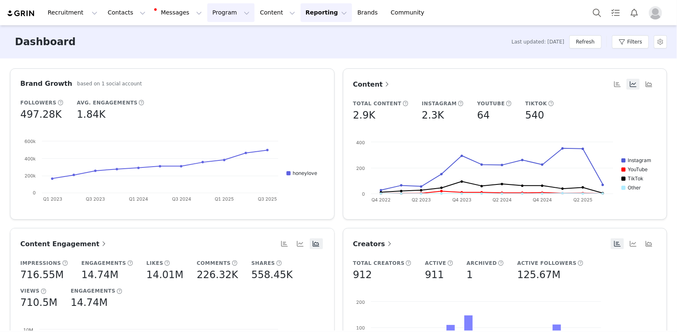
click at [216, 15] on button "Program Program" at bounding box center [230, 12] width 47 height 19
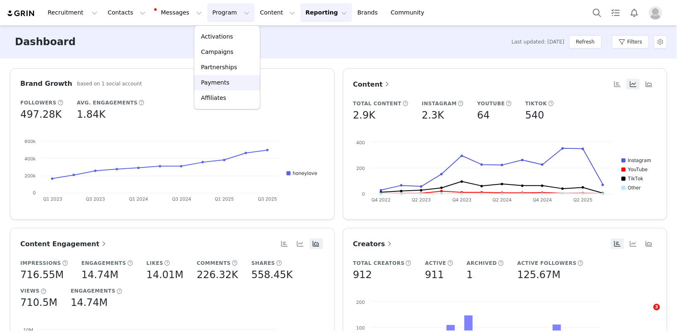
click at [229, 84] on div "Payments" at bounding box center [227, 82] width 56 height 9
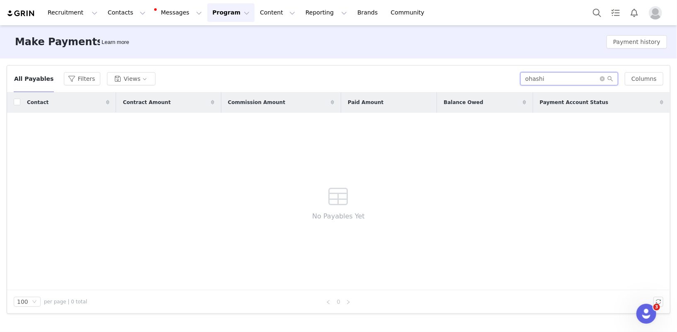
click at [555, 80] on input "ohashi" at bounding box center [569, 78] width 98 height 13
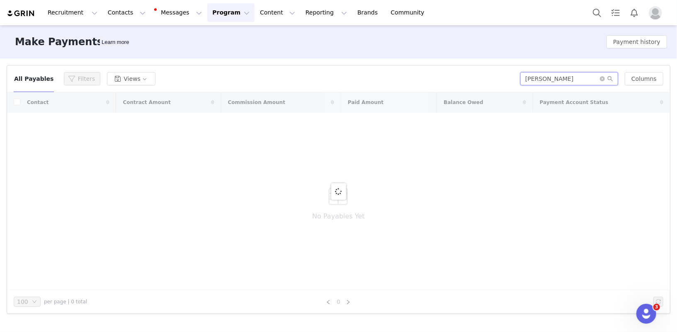
type input "[PERSON_NAME]"
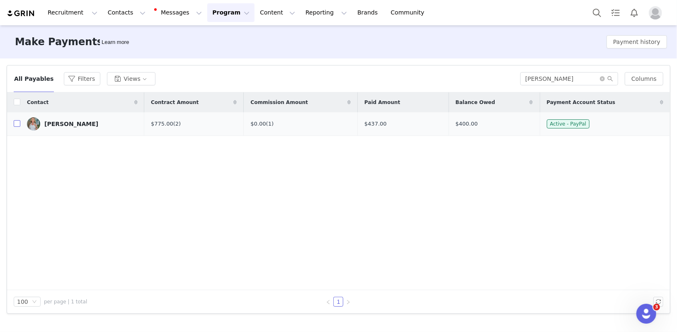
click at [19, 120] on input "checkbox" at bounding box center [17, 123] width 7 height 7
checkbox input "true"
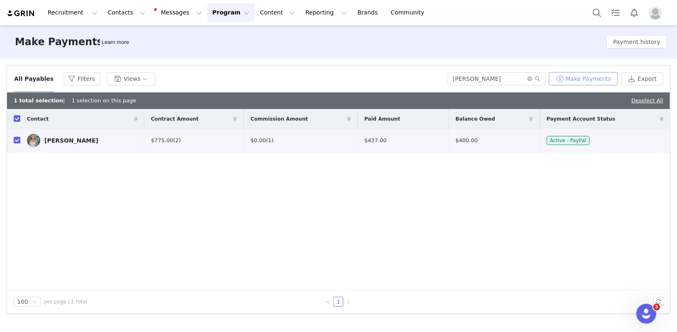
click at [593, 81] on button "Make Payments" at bounding box center [583, 78] width 69 height 13
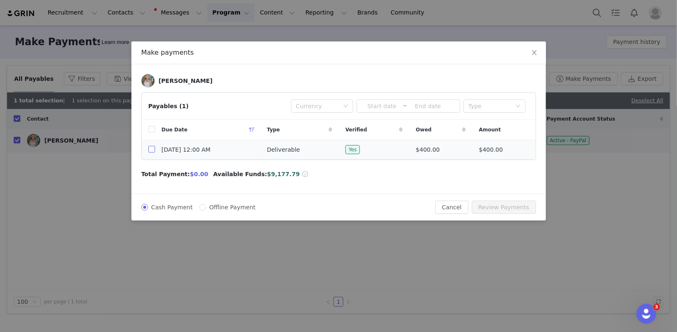
click at [152, 147] on input "checkbox" at bounding box center [151, 149] width 7 height 7
checkbox input "true"
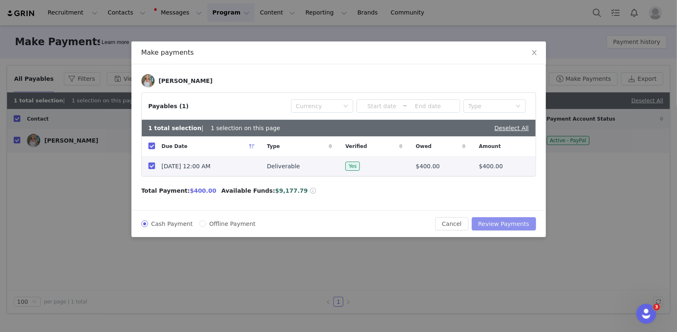
click at [506, 219] on button "Review Payments" at bounding box center [504, 223] width 64 height 13
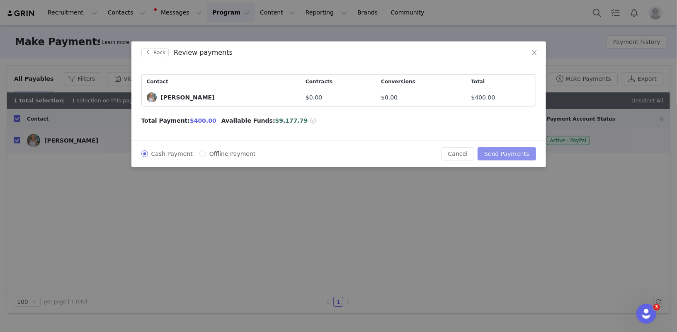
click at [509, 149] on button "Send Payments" at bounding box center [507, 153] width 58 height 13
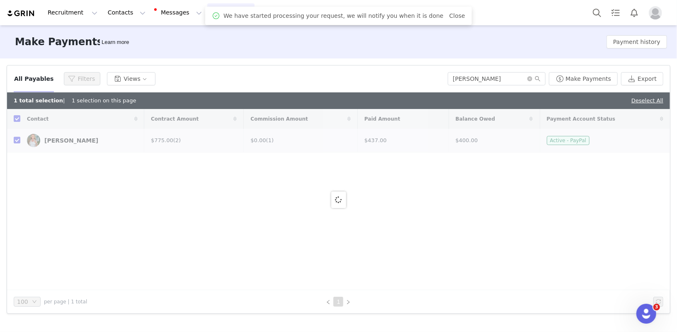
checkbox input "false"
